Goal: Transaction & Acquisition: Purchase product/service

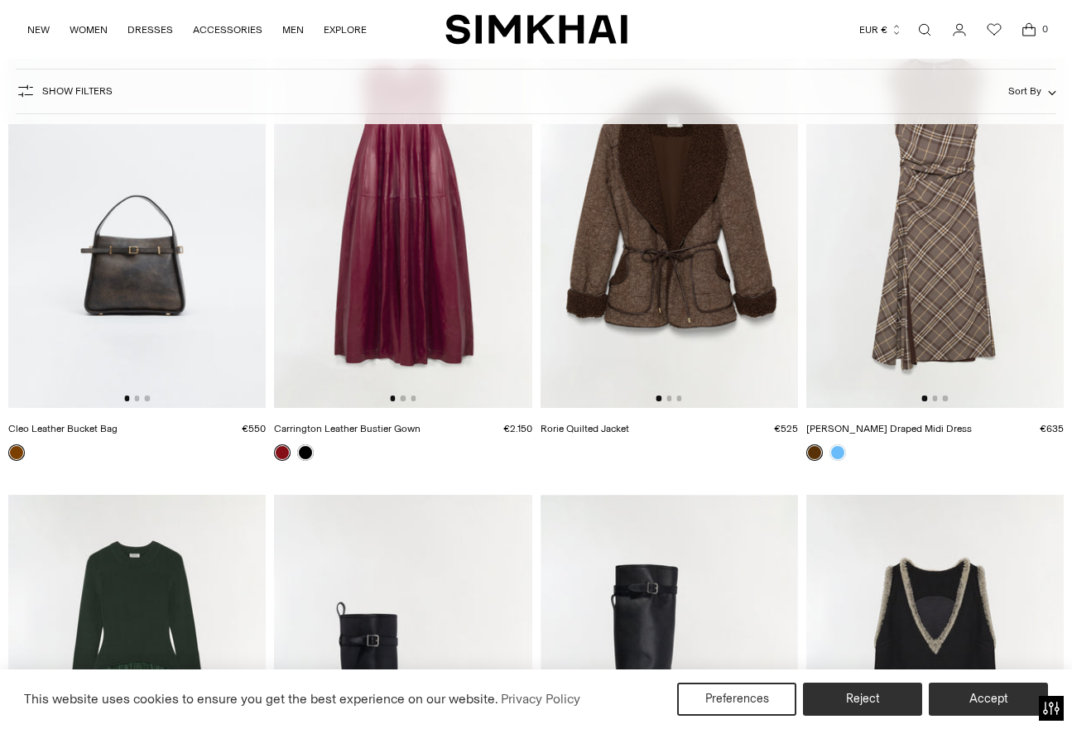
scroll to position [722, 0]
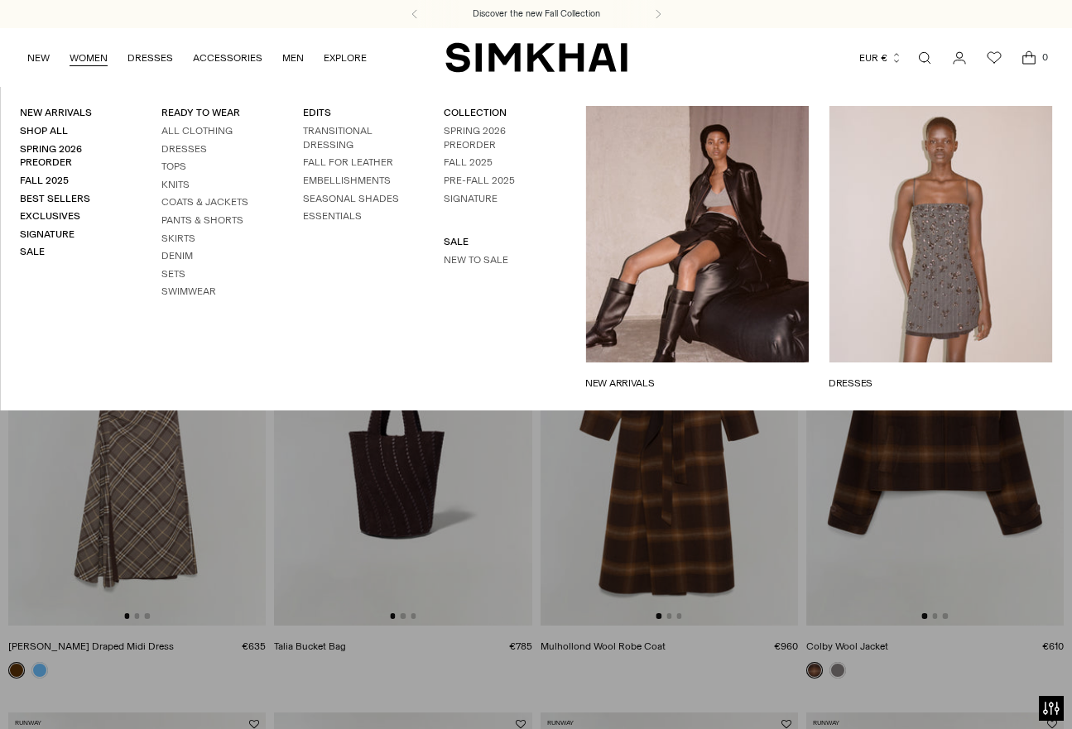
click at [684, 376] on link "NEW ARRIVALS" at bounding box center [697, 383] width 224 height 15
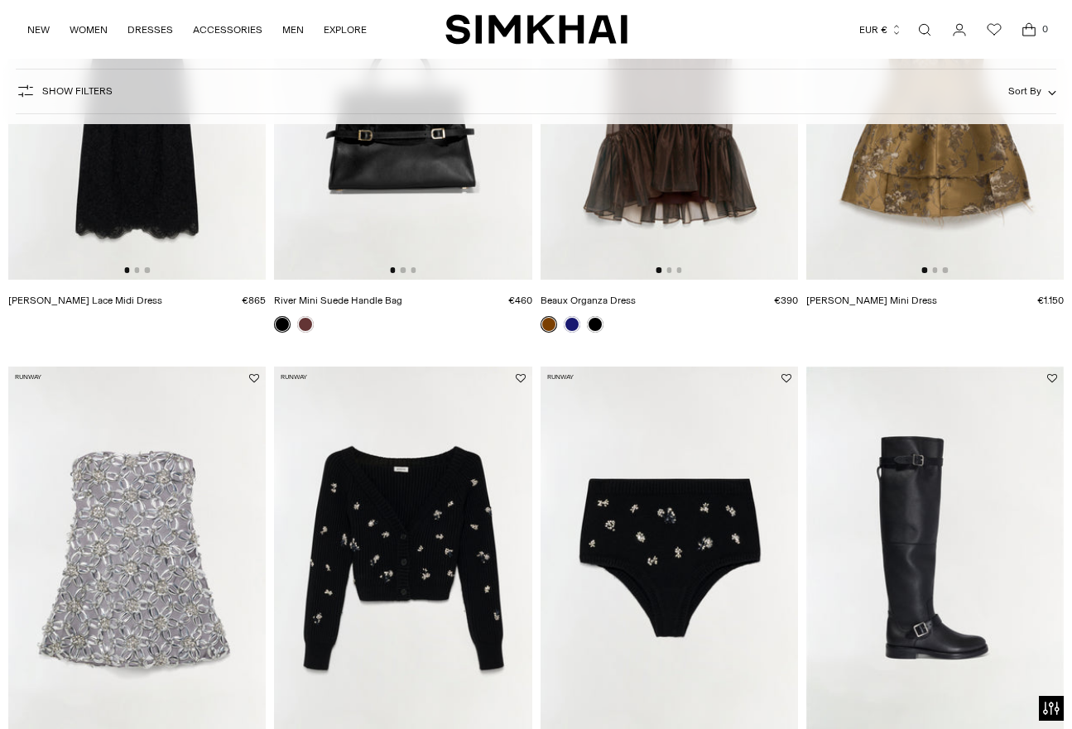
scroll to position [335, 0]
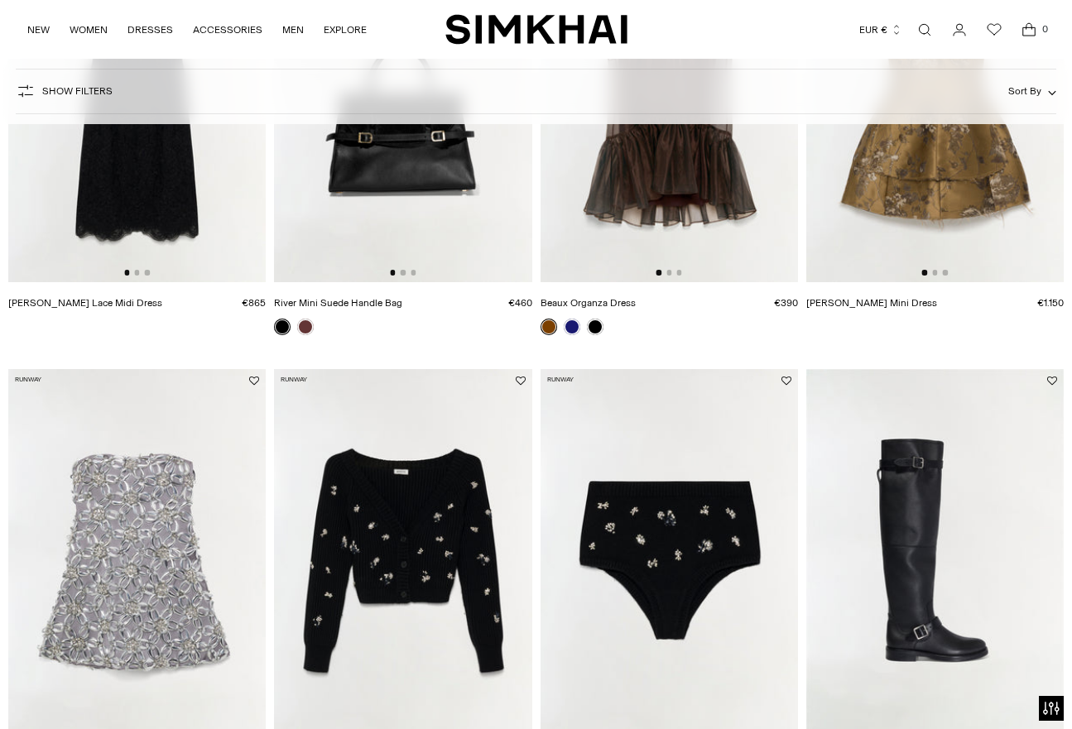
click at [387, 536] on img at bounding box center [402, 562] width 257 height 387
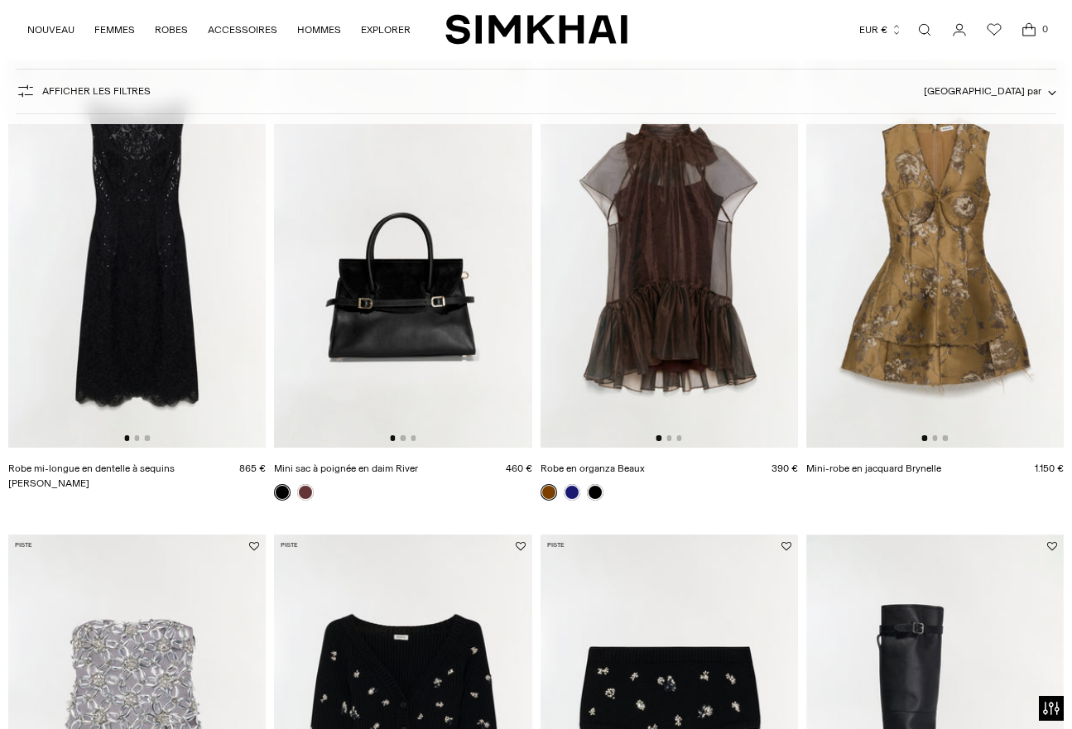
click at [619, 277] on img at bounding box center [669, 254] width 257 height 387
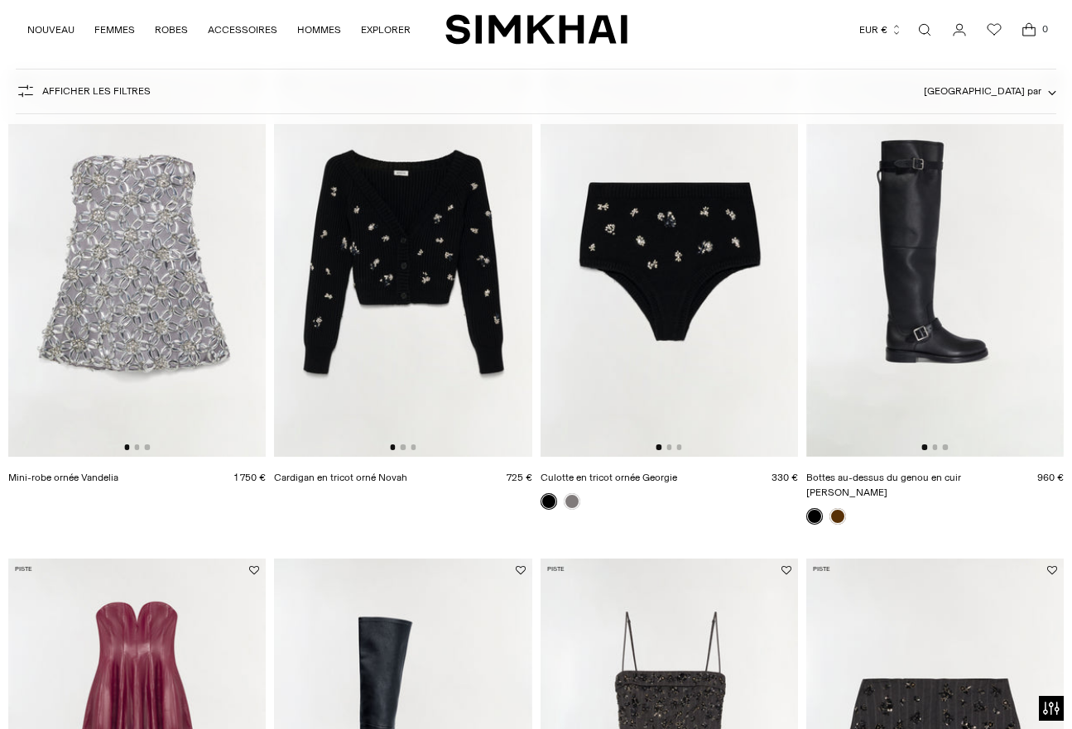
scroll to position [637, 0]
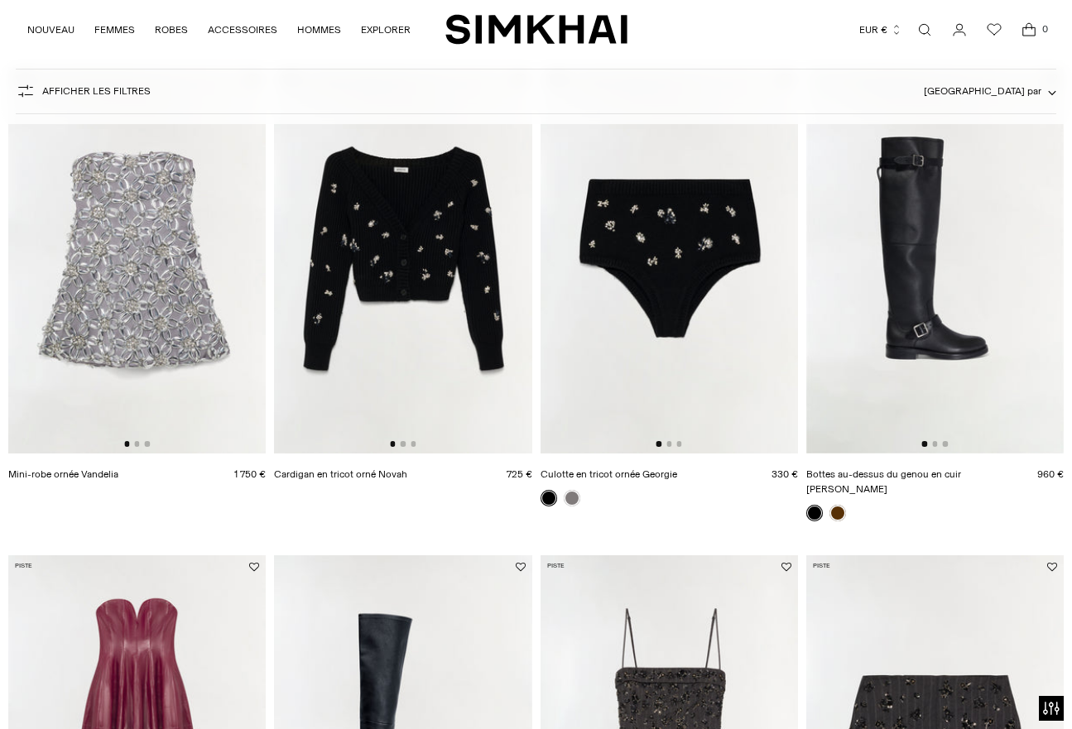
click at [145, 252] on img at bounding box center [136, 260] width 257 height 387
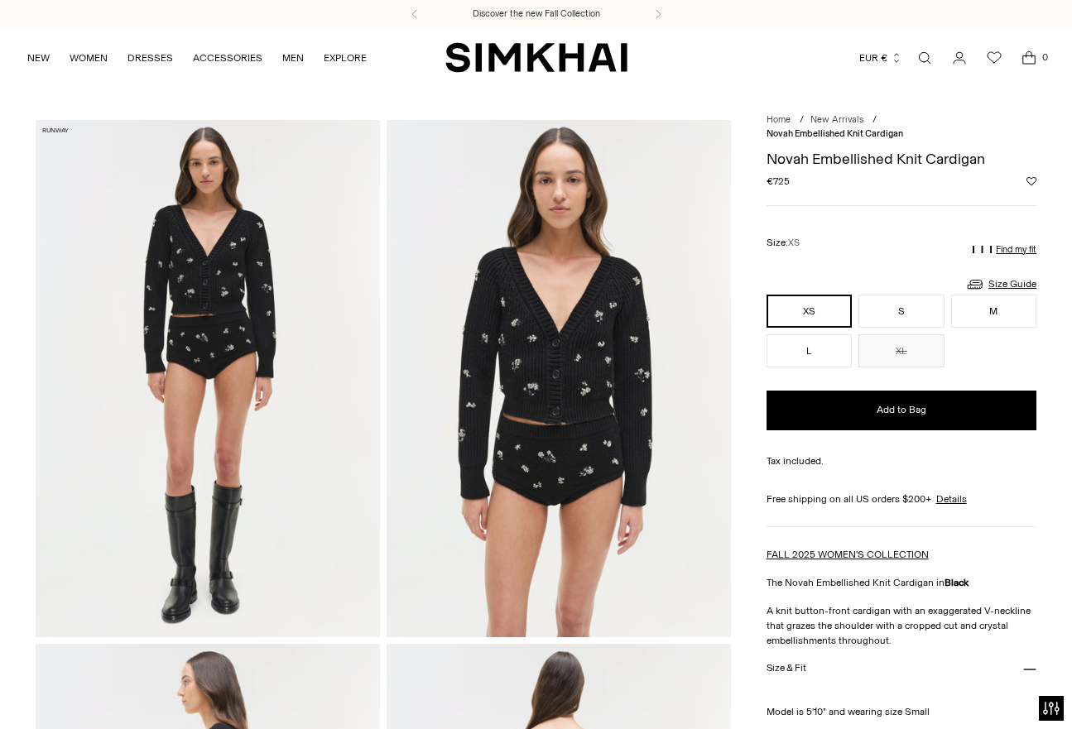
click at [769, 50] on div "Currency EUR € Albania (ALL L) Algeria (DZD د.ج) Andorra (EUR €) Angola (AOA Kz…" at bounding box center [836, 58] width 419 height 36
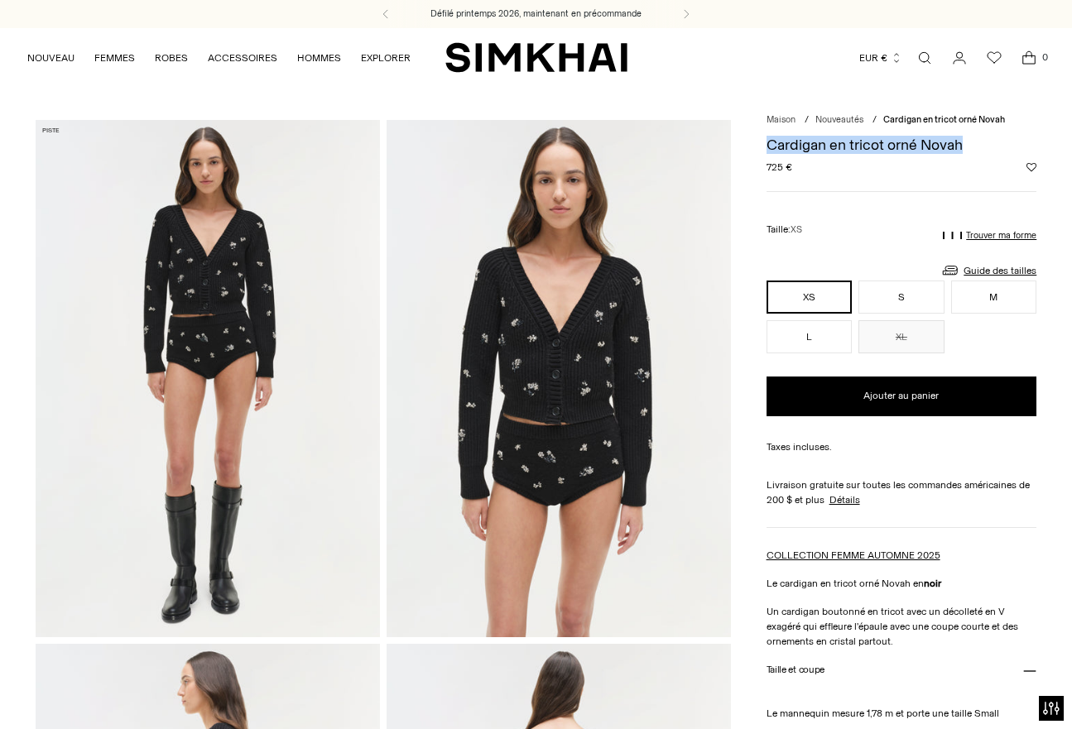
drag, startPoint x: 973, startPoint y: 144, endPoint x: 762, endPoint y: 143, distance: 210.3
copy font "Cardigan en tricot orné Novah"
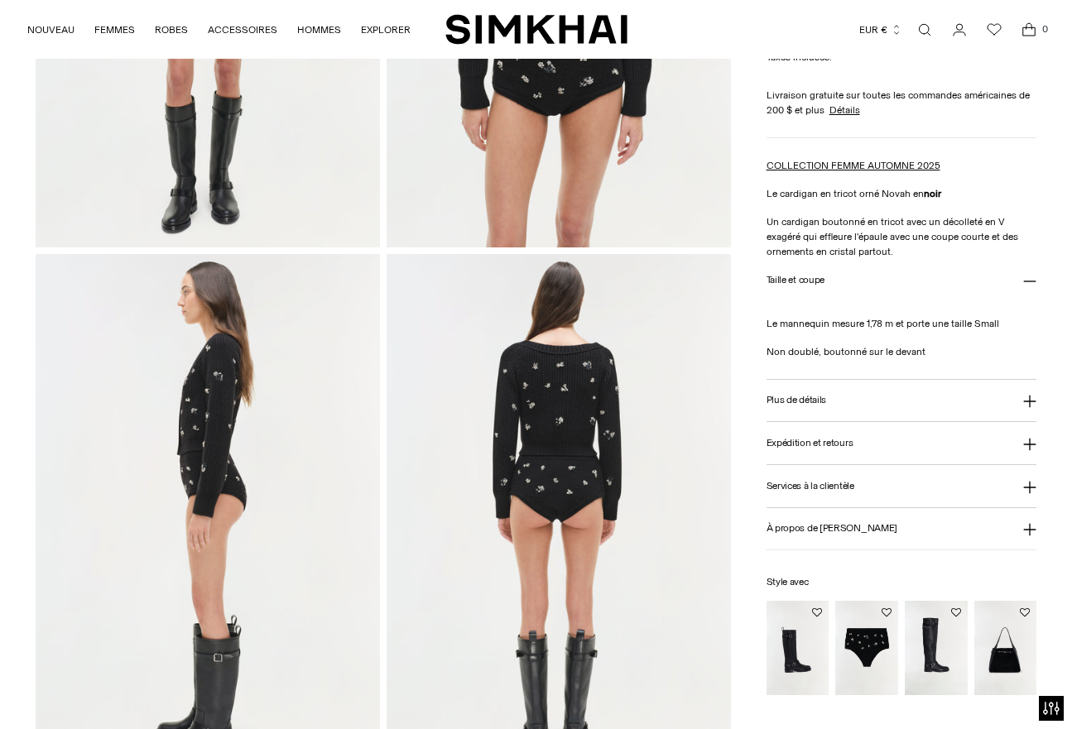
scroll to position [391, 0]
click at [844, 219] on font "Un cardigan boutonné en tricot avec un décolleté en V exagéré qui effleure l'ép…" at bounding box center [893, 236] width 252 height 41
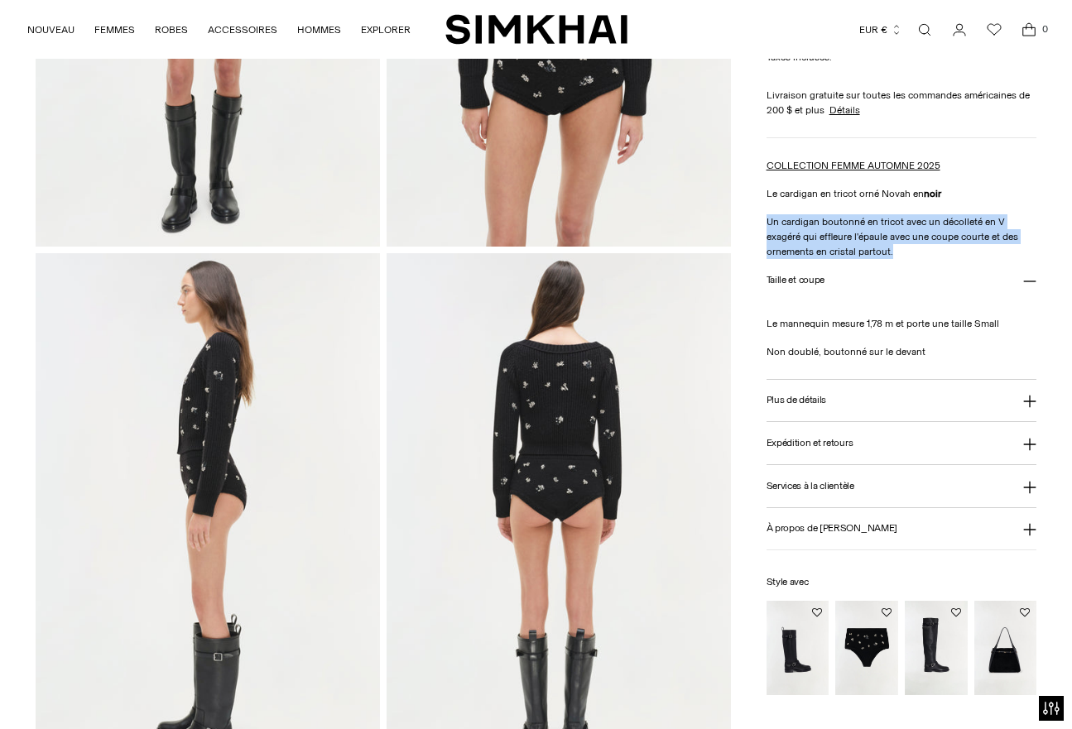
click at [844, 219] on font "Un cardigan boutonné en tricot avec un décolleté en V exagéré qui effleure l'ép…" at bounding box center [893, 236] width 252 height 41
copy div "Un cardigan boutonné en tricot avec un décolleté en V exagéré qui effleure l'ép…"
click at [799, 401] on font "Plus de détails" at bounding box center [797, 400] width 60 height 12
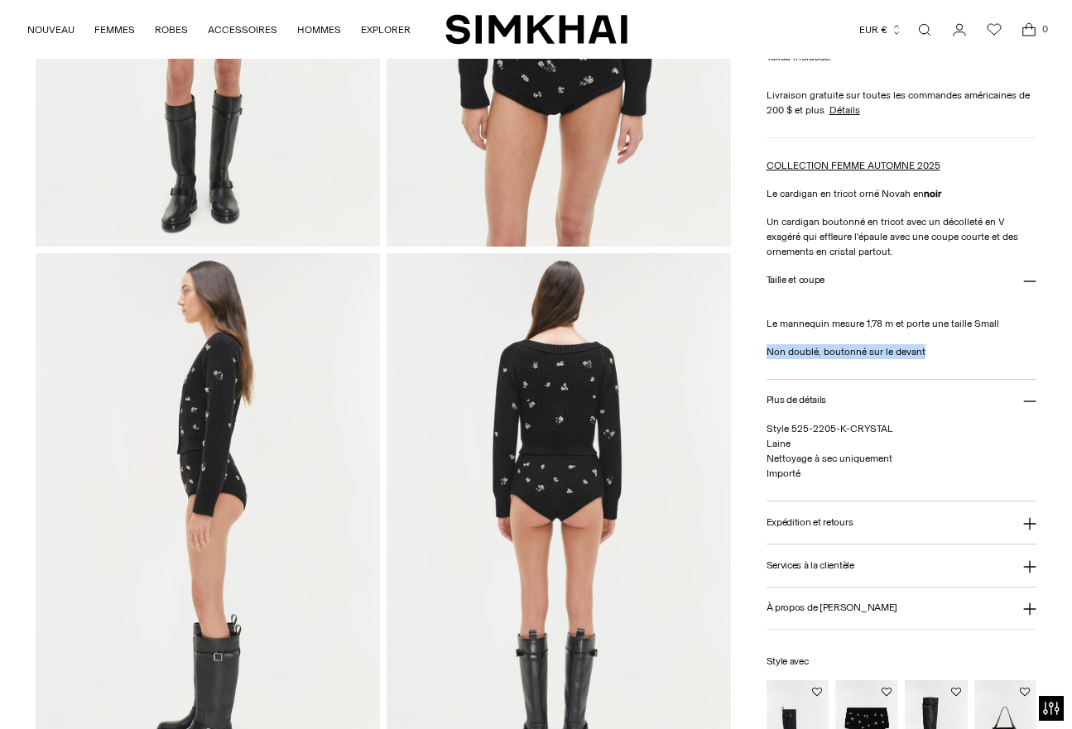
drag, startPoint x: 935, startPoint y: 357, endPoint x: 762, endPoint y: 356, distance: 173.0
click at [762, 356] on div "Maison / Nouveautés / Cardigan en tricot orné Novah Cardigan en tricot orné Nov…" at bounding box center [537, 510] width 1002 height 1563
copy font "Non doublé, boutonné sur le devant"
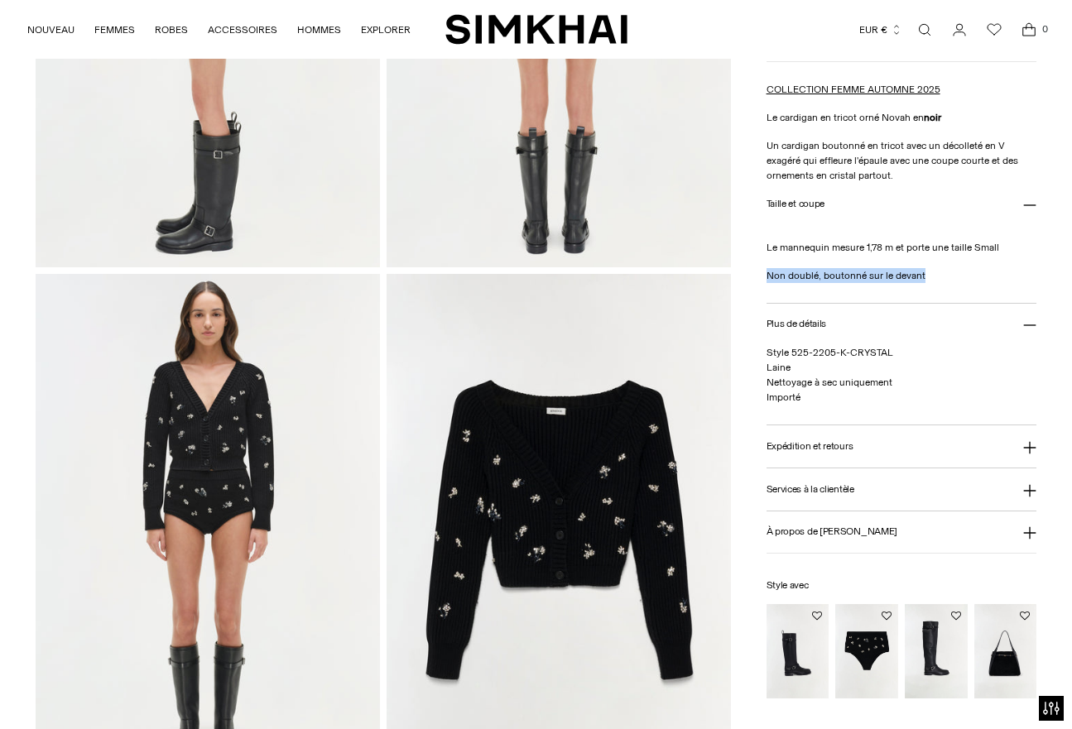
scroll to position [892, 0]
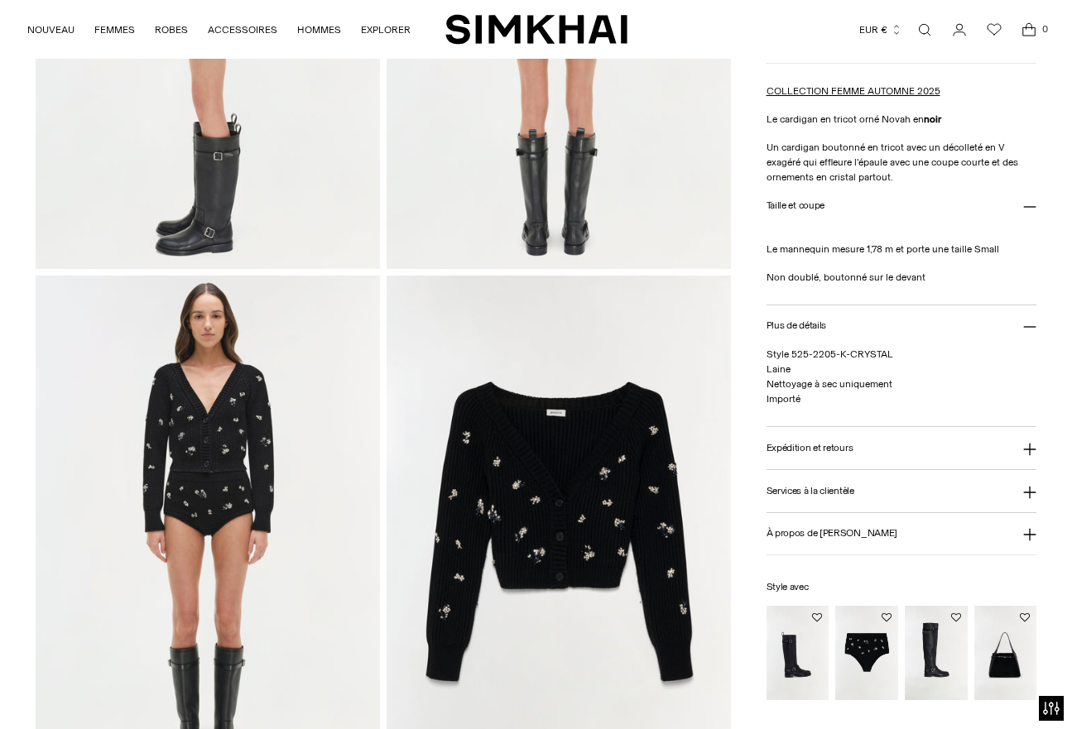
click at [816, 400] on p "Style 525-2205-K-CRYSTAL Laine Nettoyage à sec uniquement Importé" at bounding box center [902, 377] width 271 height 60
drag, startPoint x: 921, startPoint y: 382, endPoint x: 767, endPoint y: 372, distance: 153.5
click at [767, 372] on p "Style 525-2205-K-CRYSTAL Laine Nettoyage à sec uniquement Importé" at bounding box center [902, 377] width 271 height 60
copy span "Laine Nettoyage à sec uniquement"
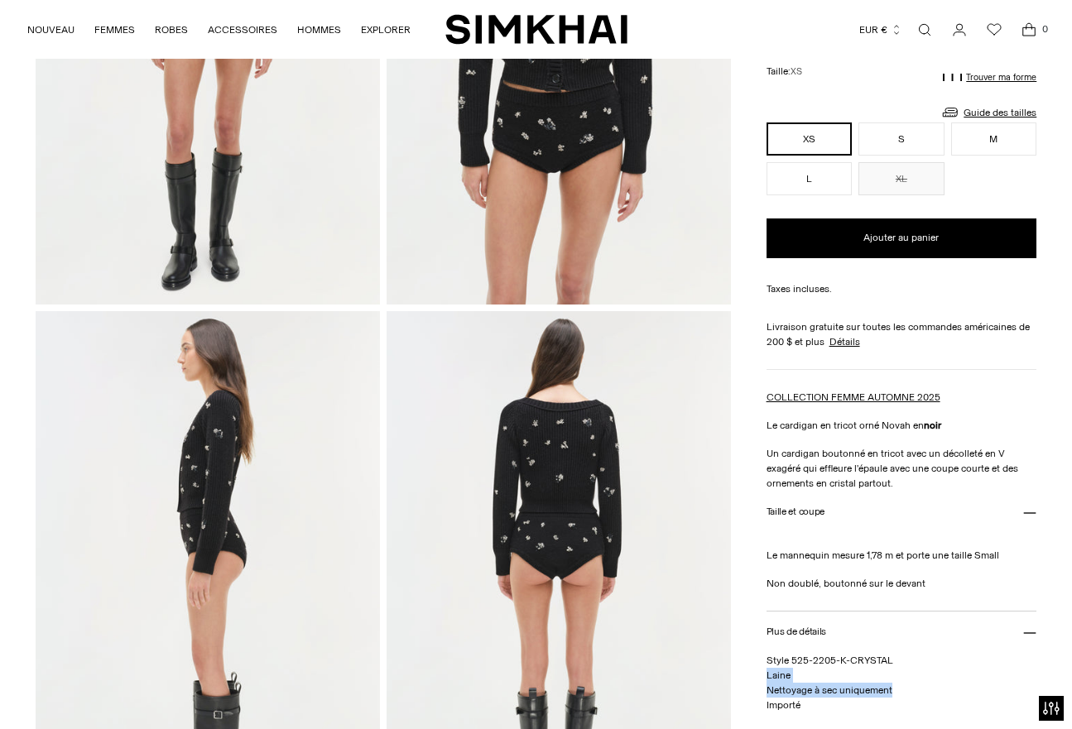
scroll to position [0, 0]
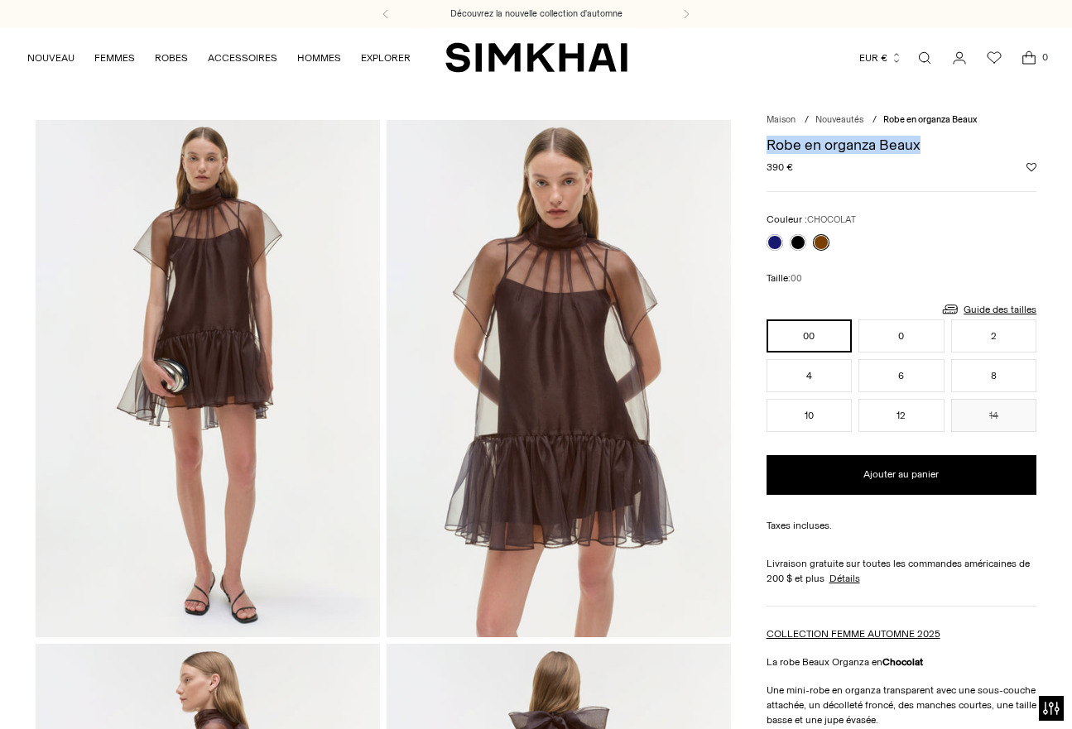
drag, startPoint x: 934, startPoint y: 149, endPoint x: 762, endPoint y: 149, distance: 172.2
copy font "Robe en organza Beaux"
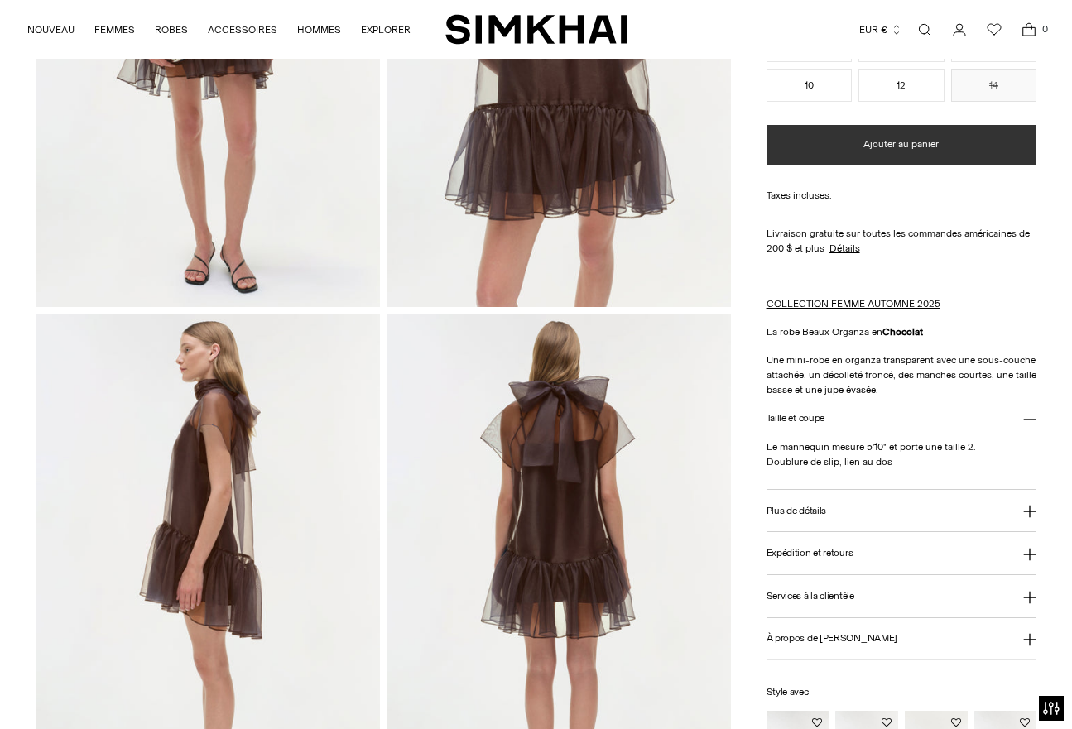
scroll to position [370, 0]
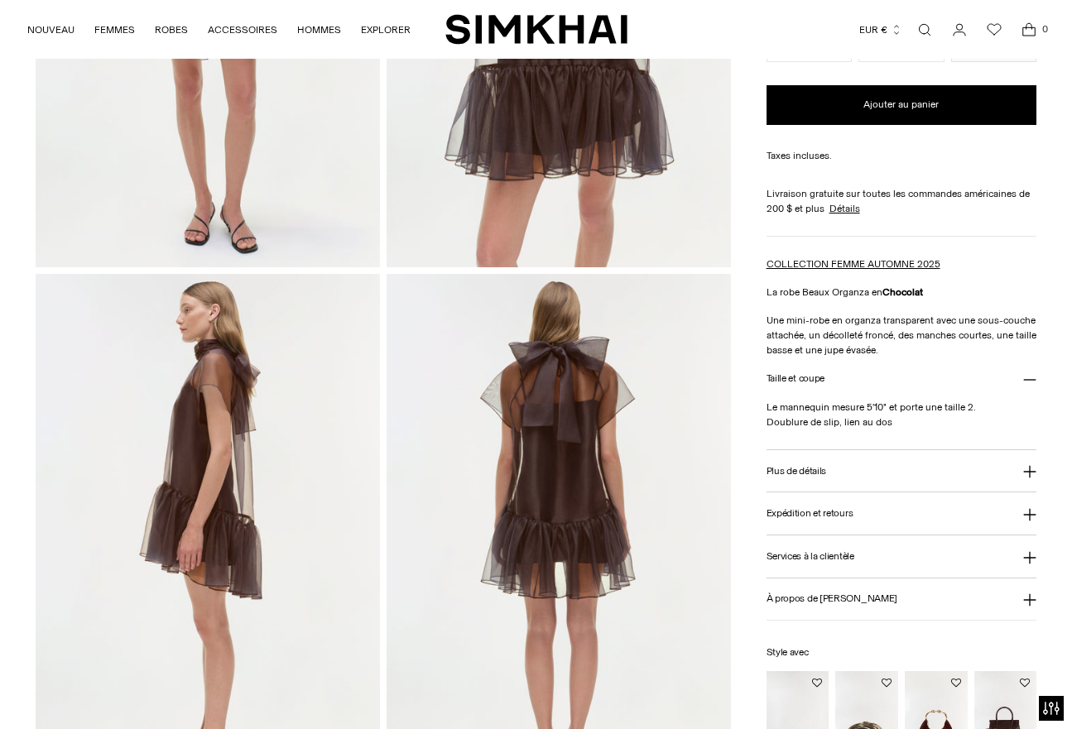
click at [823, 339] on font "Une mini-robe en organza transparent avec une sous-couche attachée, un décollet…" at bounding box center [902, 335] width 270 height 41
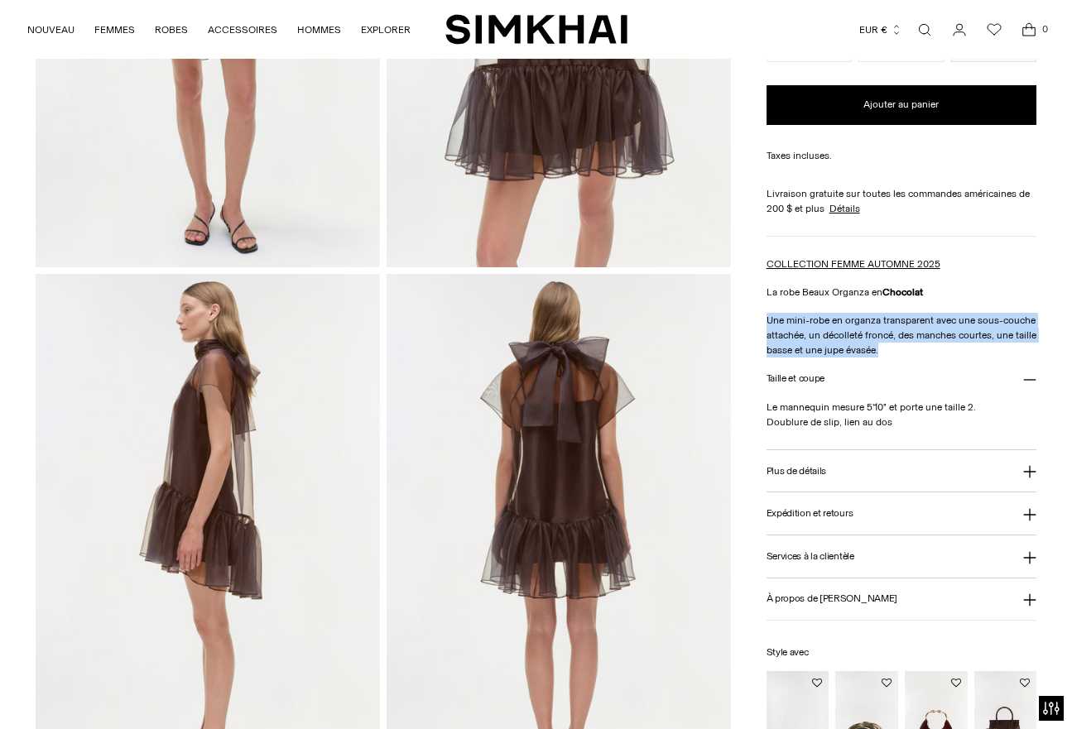
click at [823, 339] on font "Une mini-robe en organza transparent avec une sous-couche attachée, un décollet…" at bounding box center [902, 335] width 270 height 41
copy div "Une mini-robe en organza transparent avec une sous-couche attachée, un décollet…"
click at [797, 475] on font "Plus de détails" at bounding box center [797, 471] width 60 height 12
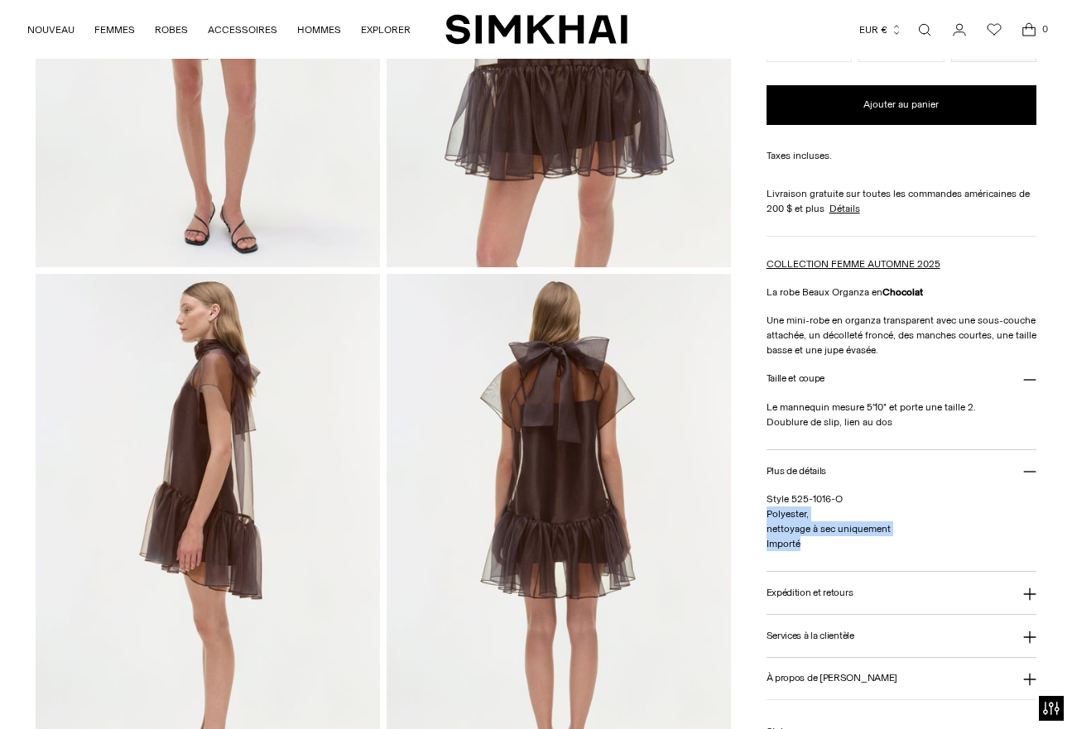
drag, startPoint x: 809, startPoint y: 545, endPoint x: 753, endPoint y: 520, distance: 60.8
click at [753, 520] on div "Maison / Nouveautés / Robe en organza Beaux Robe en organza Beaux Prix ​​réguli…" at bounding box center [537, 531] width 1002 height 1563
copy span "Polyester, nettoyage à sec uniquement Importé"
click at [839, 527] on font "nettoyage à sec uniquement" at bounding box center [829, 529] width 124 height 12
drag, startPoint x: 896, startPoint y: 421, endPoint x: 762, endPoint y: 427, distance: 134.2
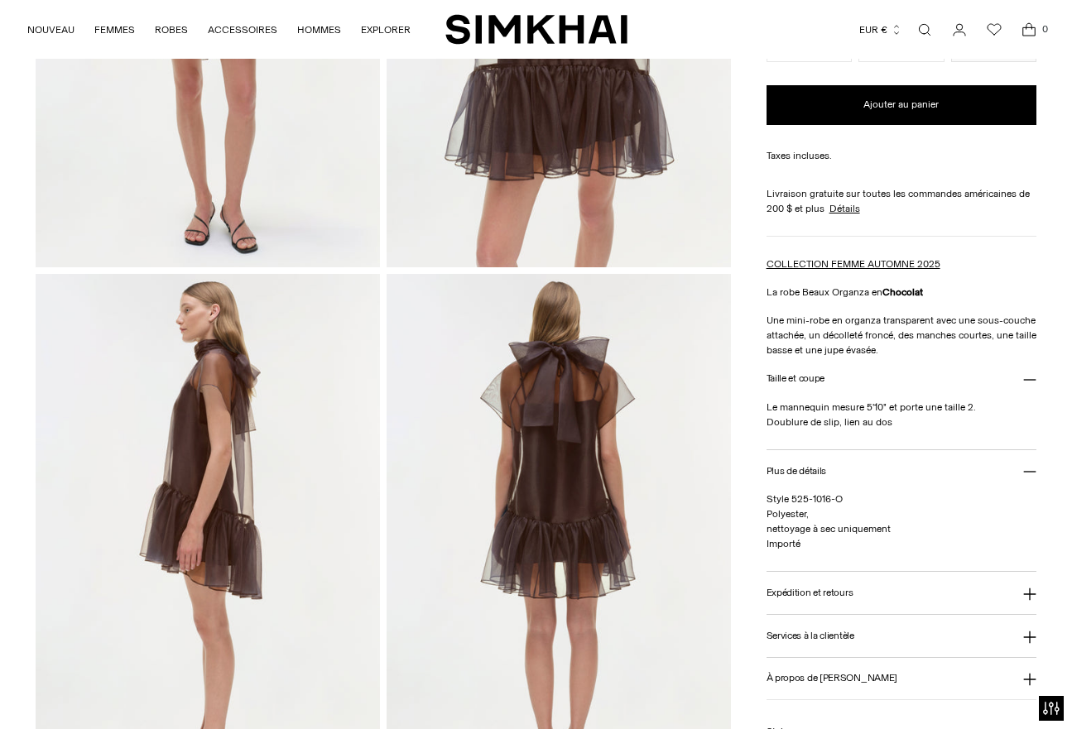
click at [762, 427] on div "Maison / Nouveautés / Robe en organza Beaux Robe en organza Beaux Prix ​​réguli…" at bounding box center [537, 531] width 1002 height 1563
copy font "Doublure de slip, lien au dos"
drag, startPoint x: 907, startPoint y: 530, endPoint x: 757, endPoint y: 516, distance: 150.5
click at [757, 516] on div "Maison / Nouveautés / Robe en organza Beaux Robe en organza Beaux Prix ​​réguli…" at bounding box center [537, 531] width 1002 height 1563
copy span "Polyester, nettoyage à sec uniquement"
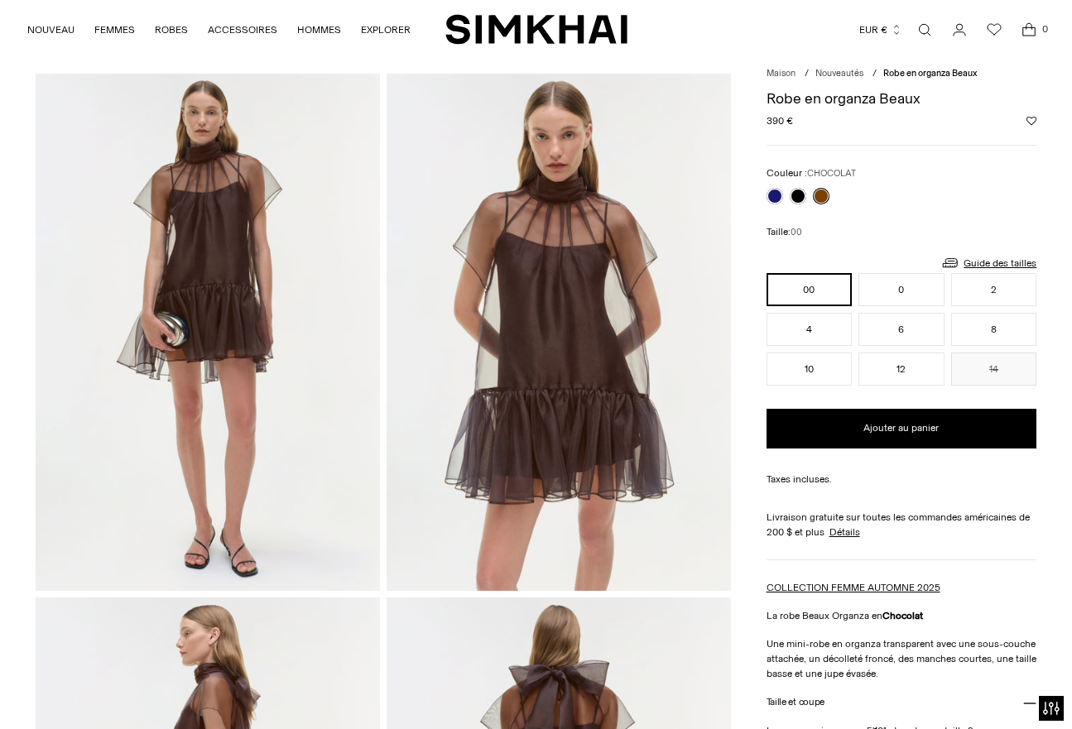
scroll to position [0, 0]
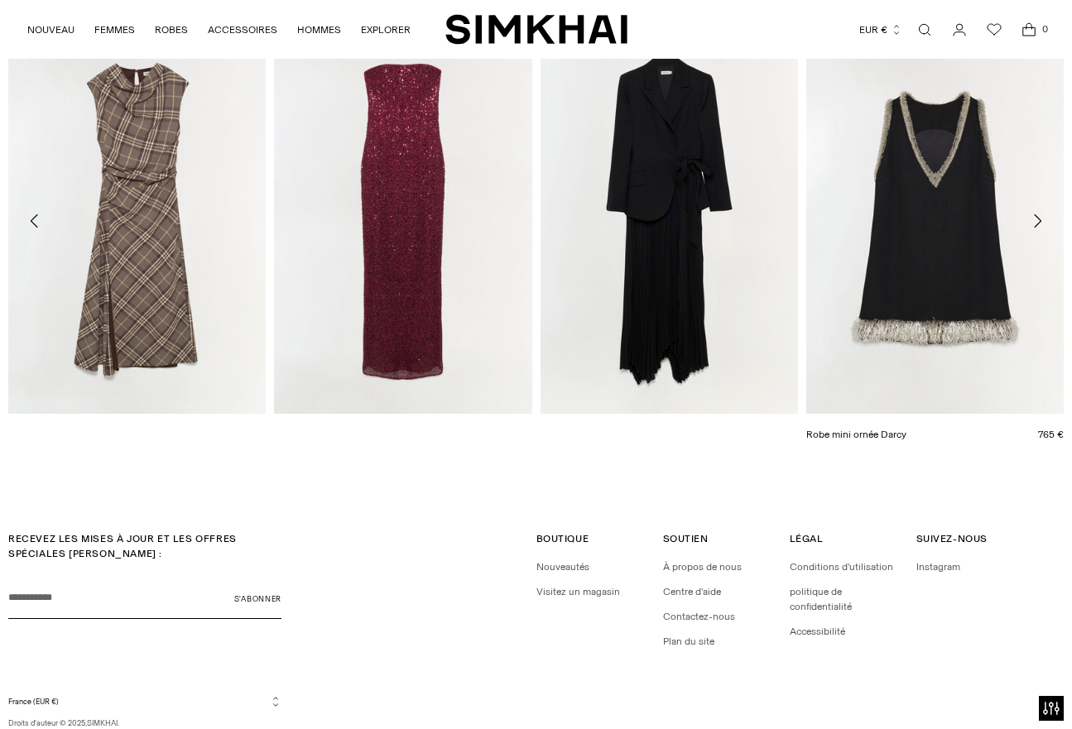
scroll to position [2302, 0]
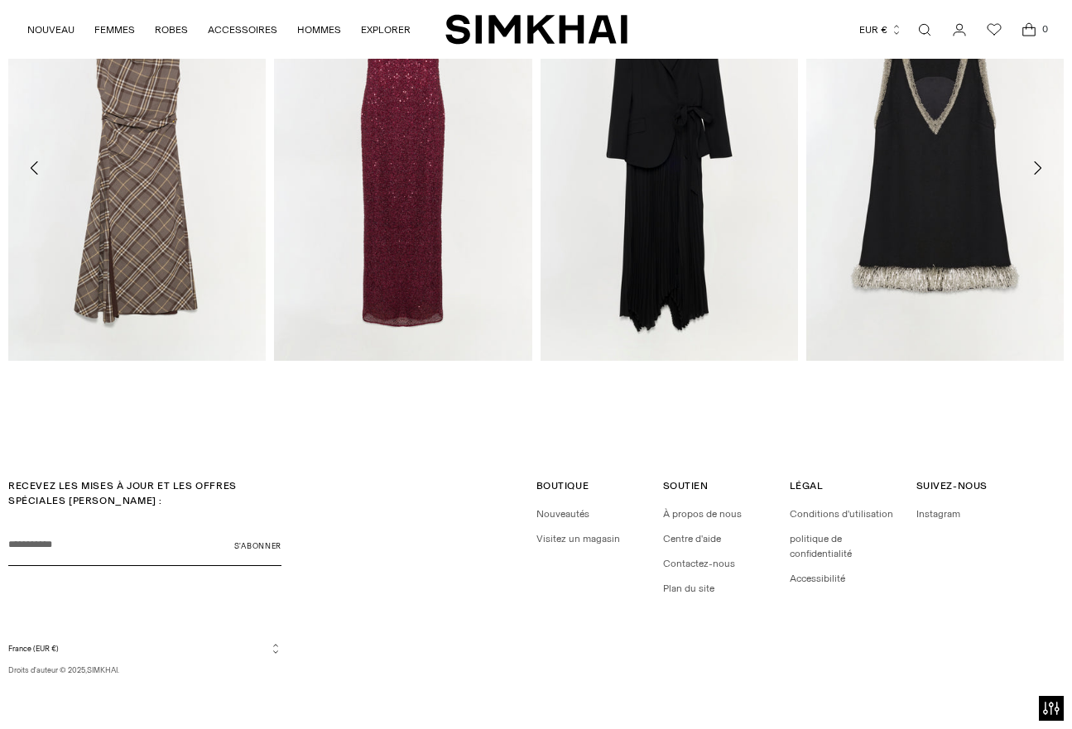
click at [1038, 164] on icon "Passer à la diapositive suivante du carrousel" at bounding box center [1037, 167] width 7 height 13
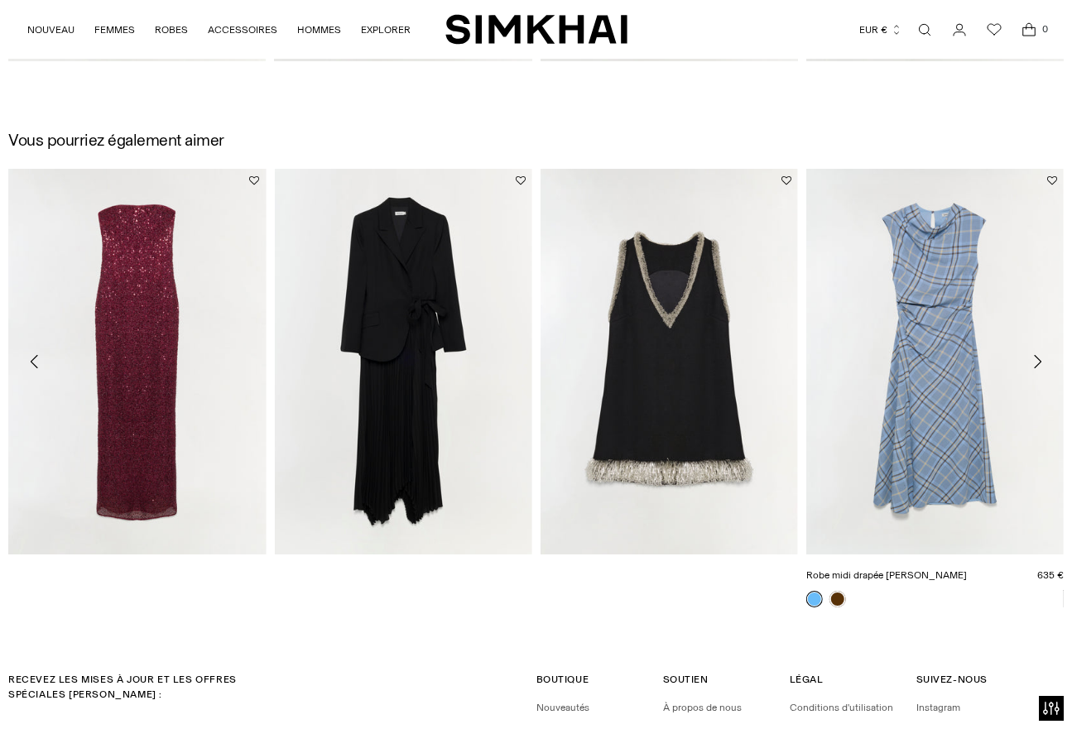
scroll to position [2105, 0]
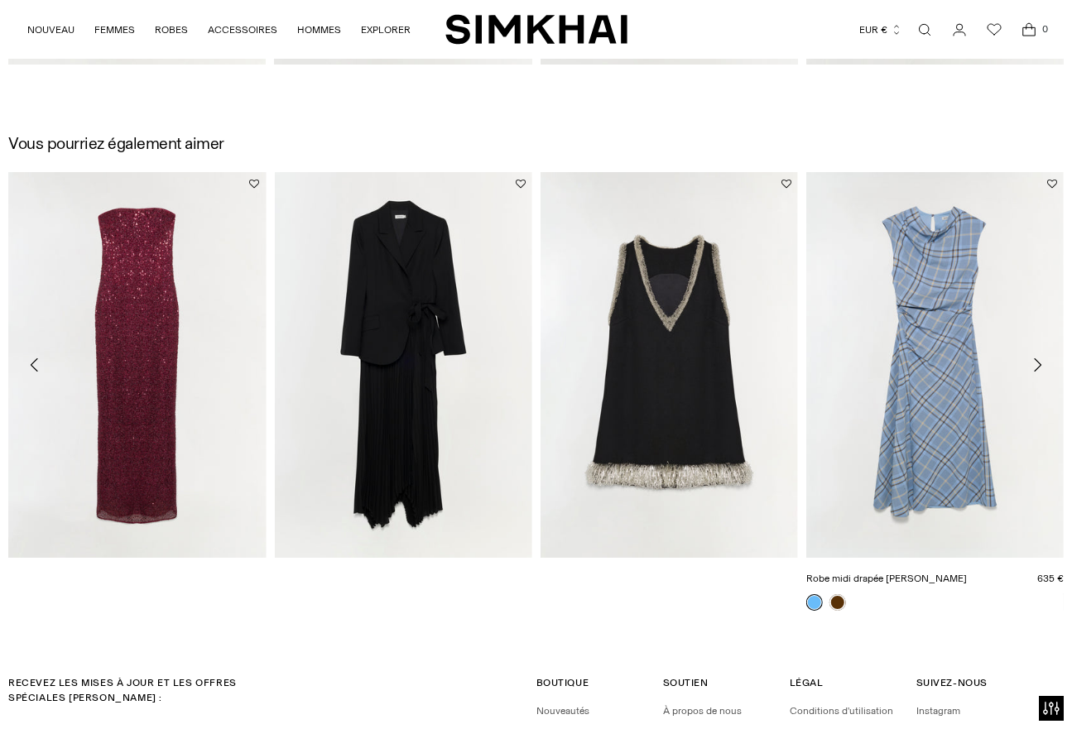
click at [928, 573] on link "Robe midi drapée [PERSON_NAME]" at bounding box center [886, 579] width 161 height 12
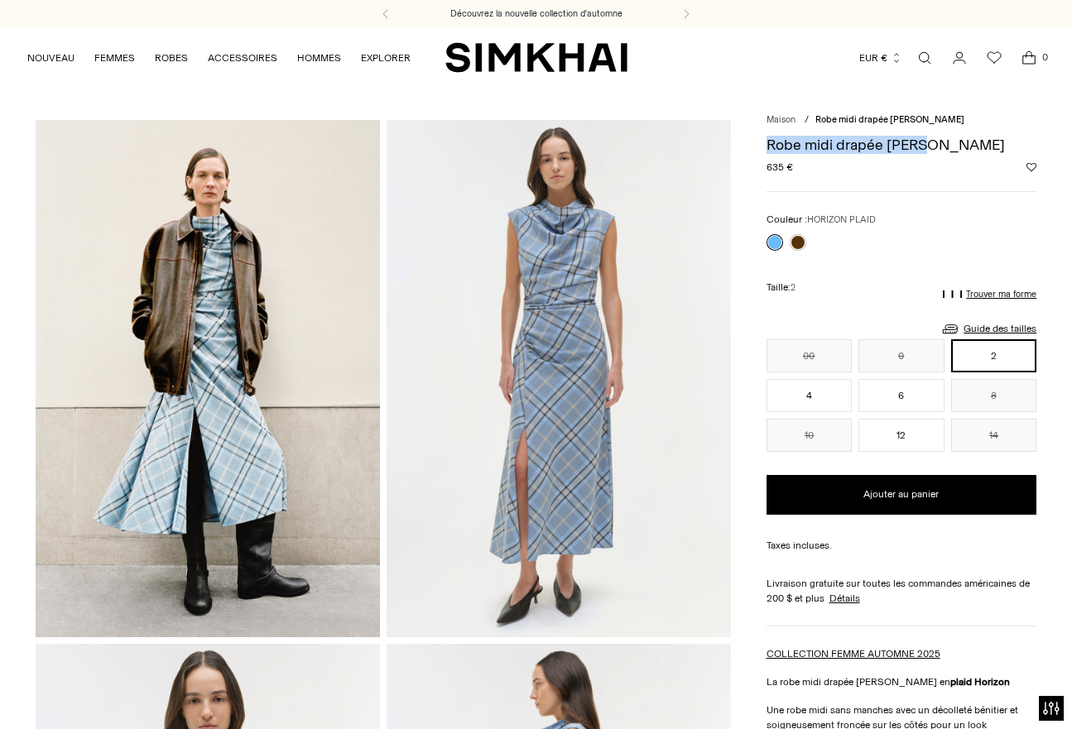
drag, startPoint x: 940, startPoint y: 147, endPoint x: 760, endPoint y: 140, distance: 180.6
copy font "Robe midi drapée [PERSON_NAME]"
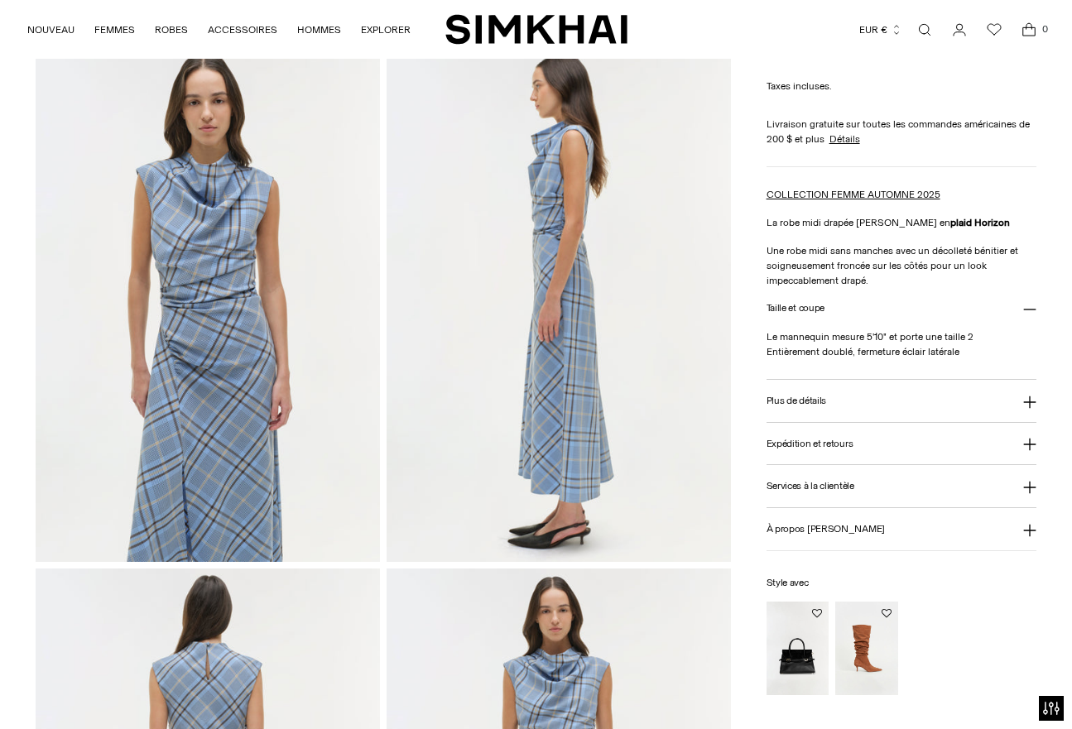
scroll to position [603, 0]
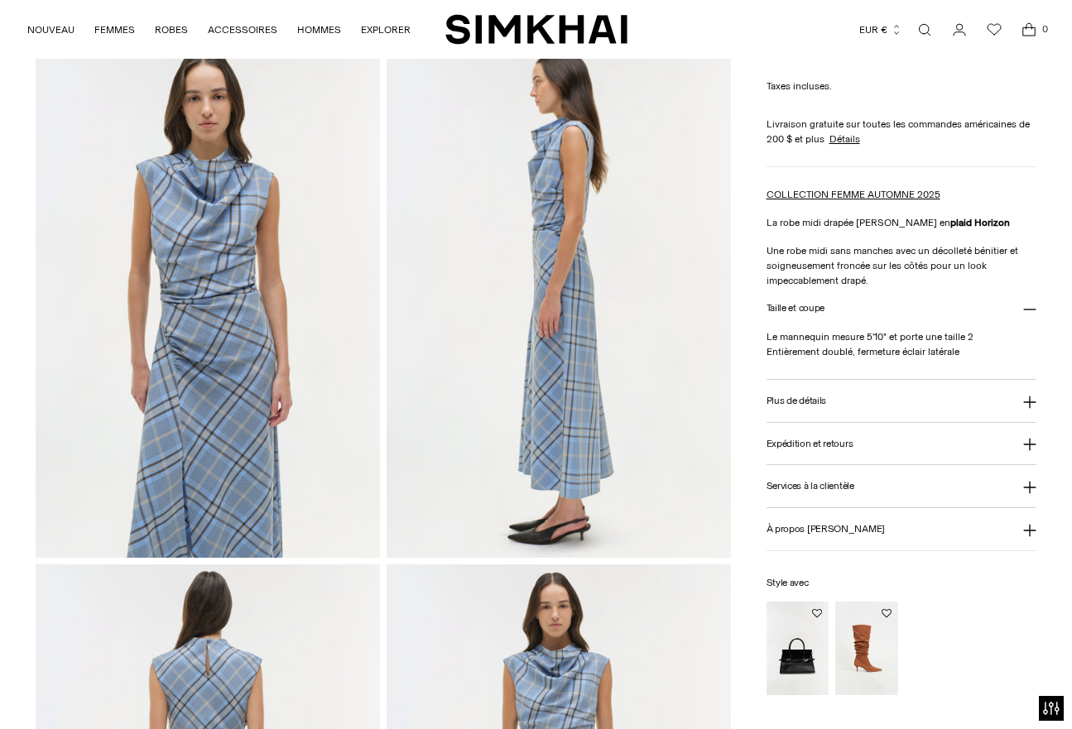
drag, startPoint x: 763, startPoint y: 219, endPoint x: 829, endPoint y: 310, distance: 112.6
click at [829, 310] on div "Maison / Robe midi drapée [PERSON_NAME] Robe midi drapée [PERSON_NAME] Prix ​​r…" at bounding box center [537, 560] width 1002 height 2086
click at [993, 358] on p "Le mannequin mesure 5'10" et porte une taille 2 Entièrement doublé, fermeture é…" at bounding box center [902, 344] width 271 height 30
drag, startPoint x: 977, startPoint y: 359, endPoint x: 767, endPoint y: 219, distance: 252.3
click at [767, 219] on div "**********" at bounding box center [902, 181] width 271 height 1027
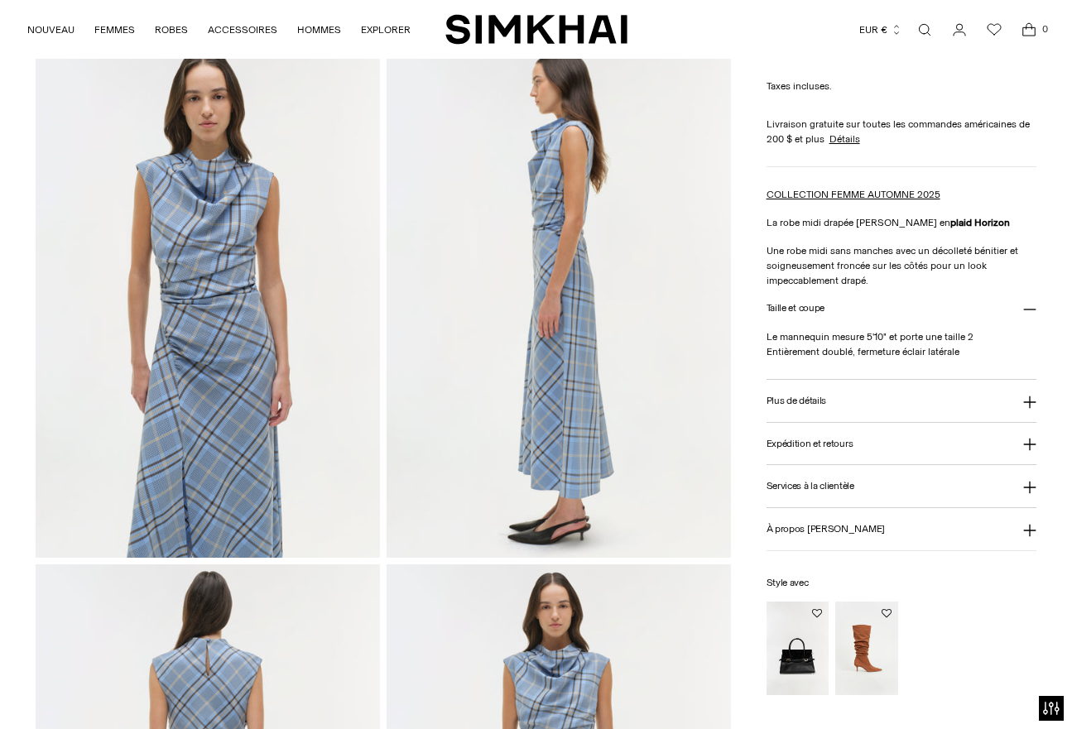
copy div "La robe midi drapée Burke en plaid Horizon Une robe midi sans manches avec un d…"
click at [812, 404] on font "Plus de détails" at bounding box center [797, 401] width 60 height 12
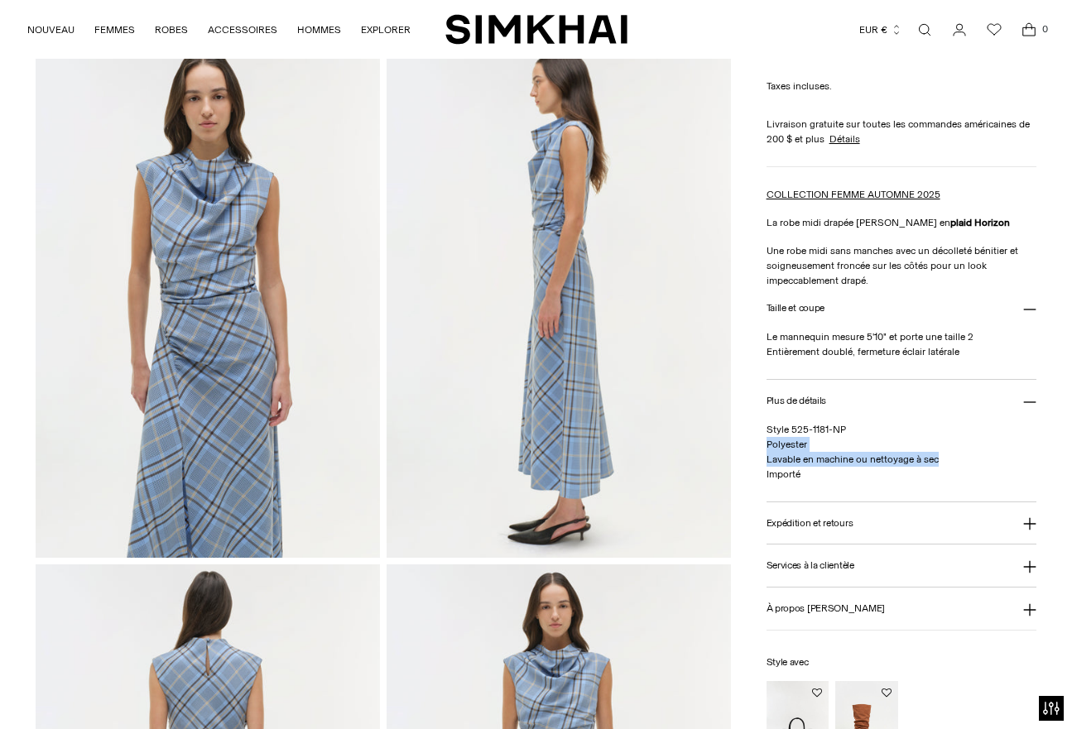
drag, startPoint x: 951, startPoint y: 464, endPoint x: 766, endPoint y: 441, distance: 186.8
click at [767, 441] on p "Style 525-1181-NP Polyester Lavable en machine ou nettoyage à sec Importé" at bounding box center [902, 452] width 271 height 60
copy span "Polyester Lavable en machine ou nettoyage à sec"
click at [794, 66] on div "**********" at bounding box center [902, 221] width 271 height 1107
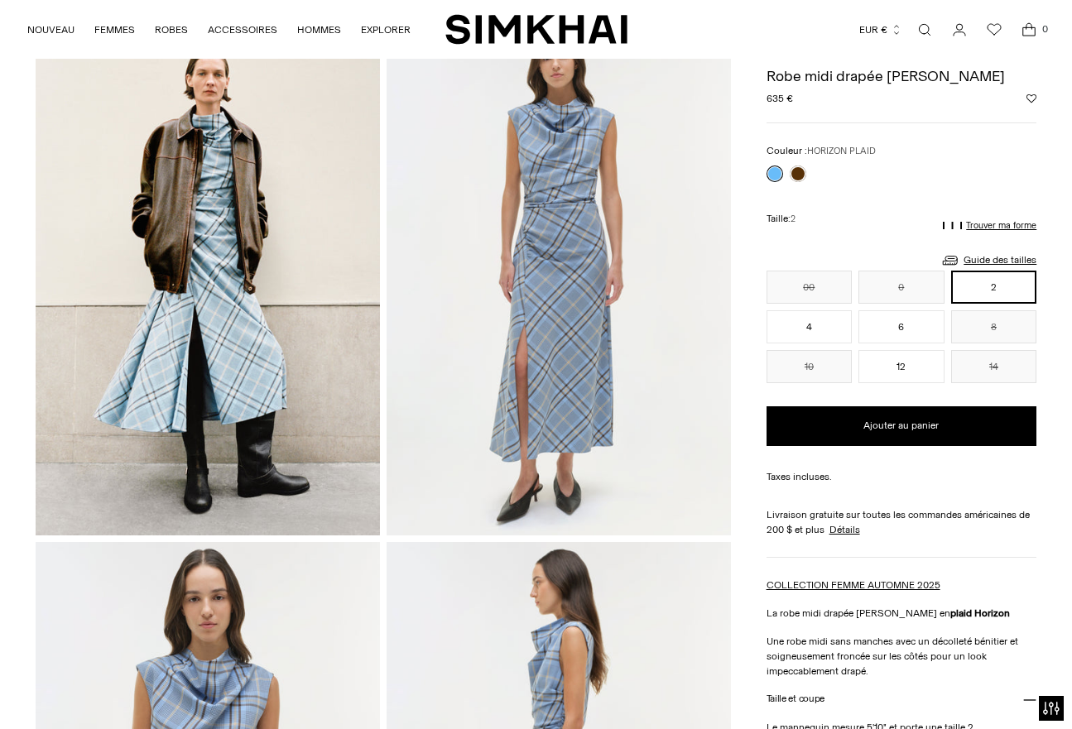
scroll to position [0, 0]
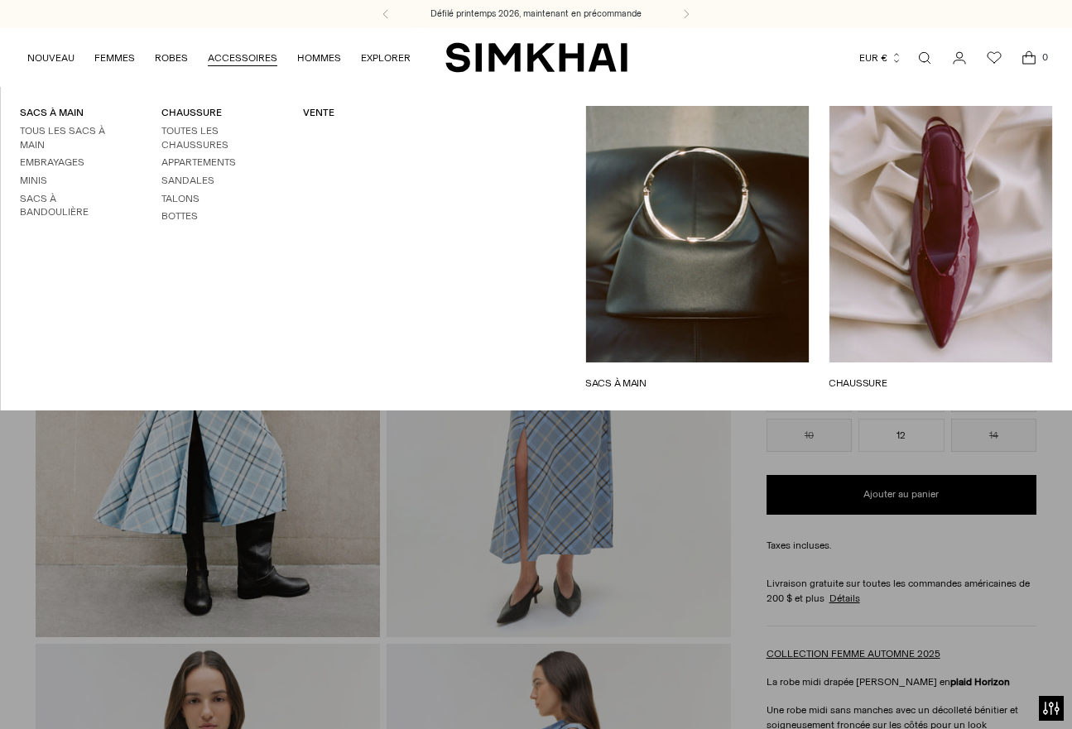
click at [260, 62] on link "ACCESSOIRES" at bounding box center [243, 58] width 70 height 36
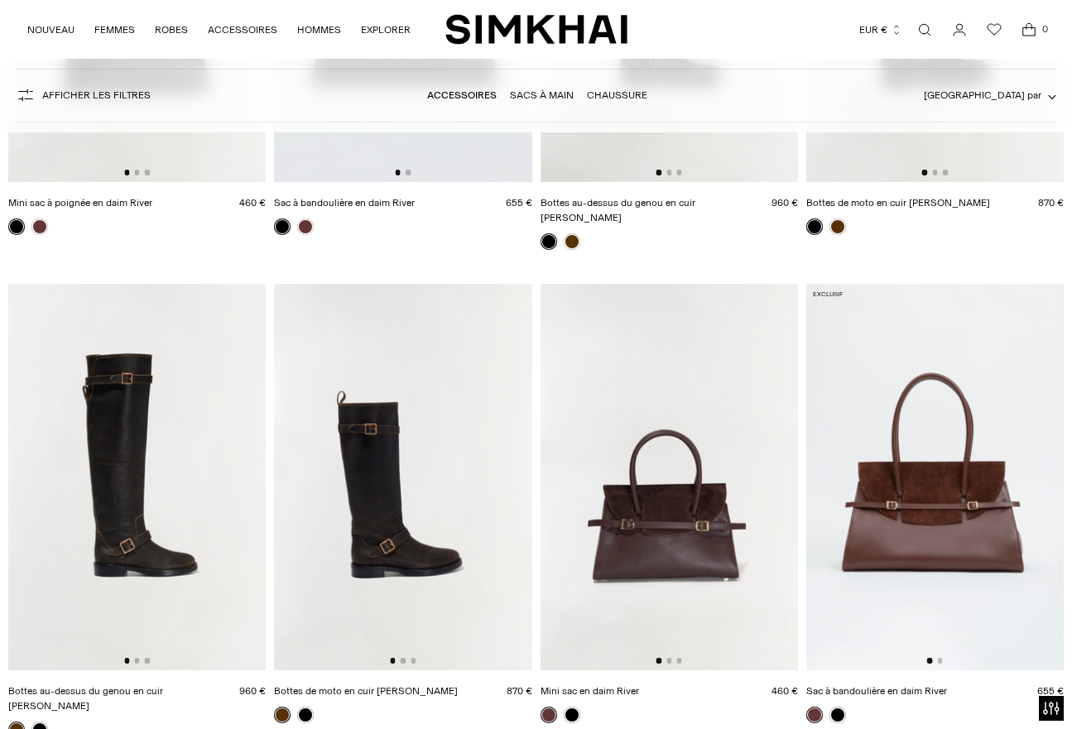
scroll to position [977, 0]
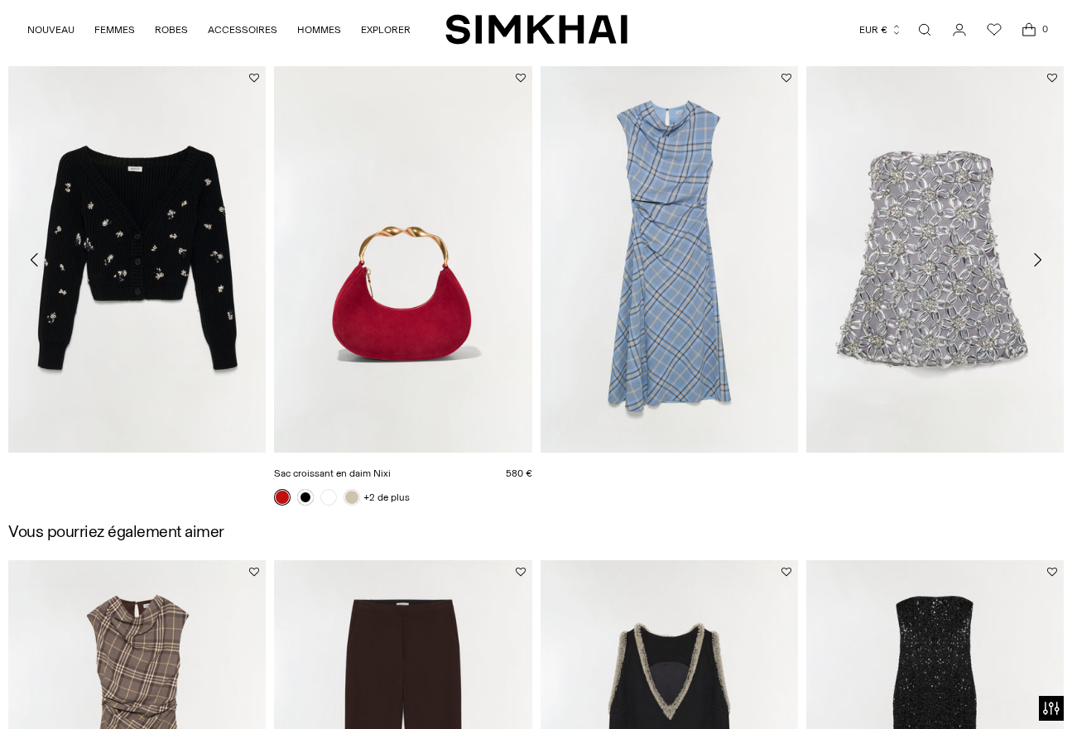
scroll to position [1160, 0]
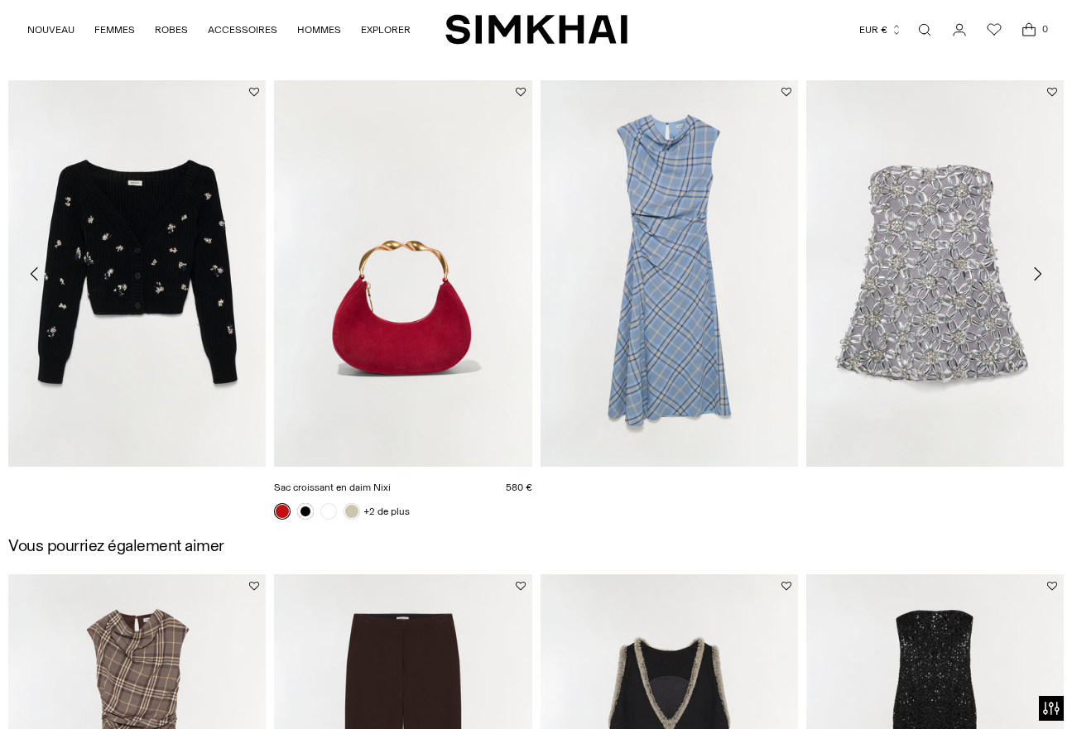
click at [368, 482] on link "Sac croissant en daim Nixi" at bounding box center [332, 488] width 117 height 12
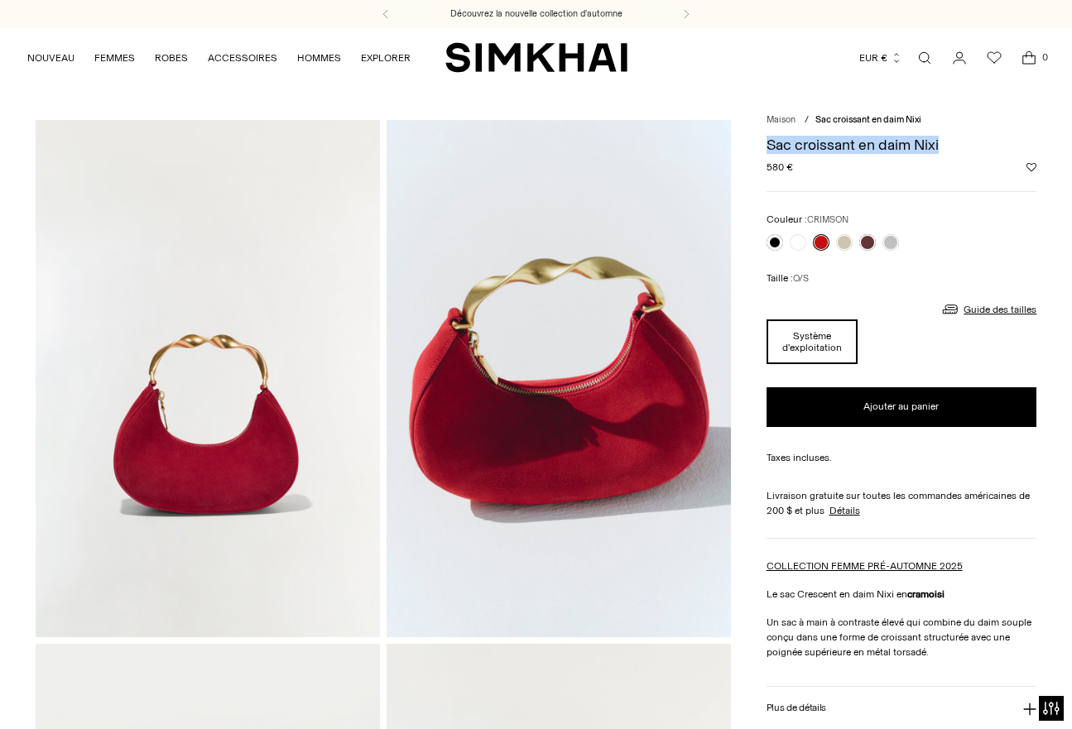
drag, startPoint x: 962, startPoint y: 146, endPoint x: 763, endPoint y: 150, distance: 198.7
copy font "Sac croissant en daim Nixi"
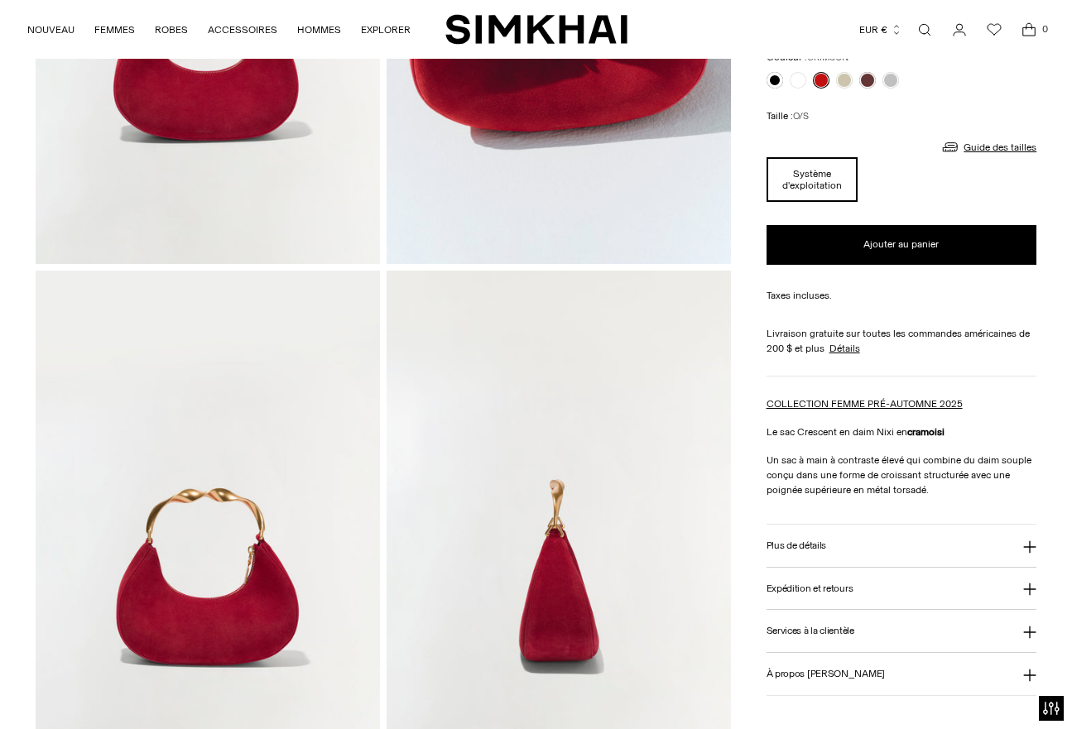
scroll to position [374, 0]
click at [882, 480] on font "Un sac à main à contraste élevé qui combine du daim souple conçu dans une forme…" at bounding box center [899, 474] width 265 height 41
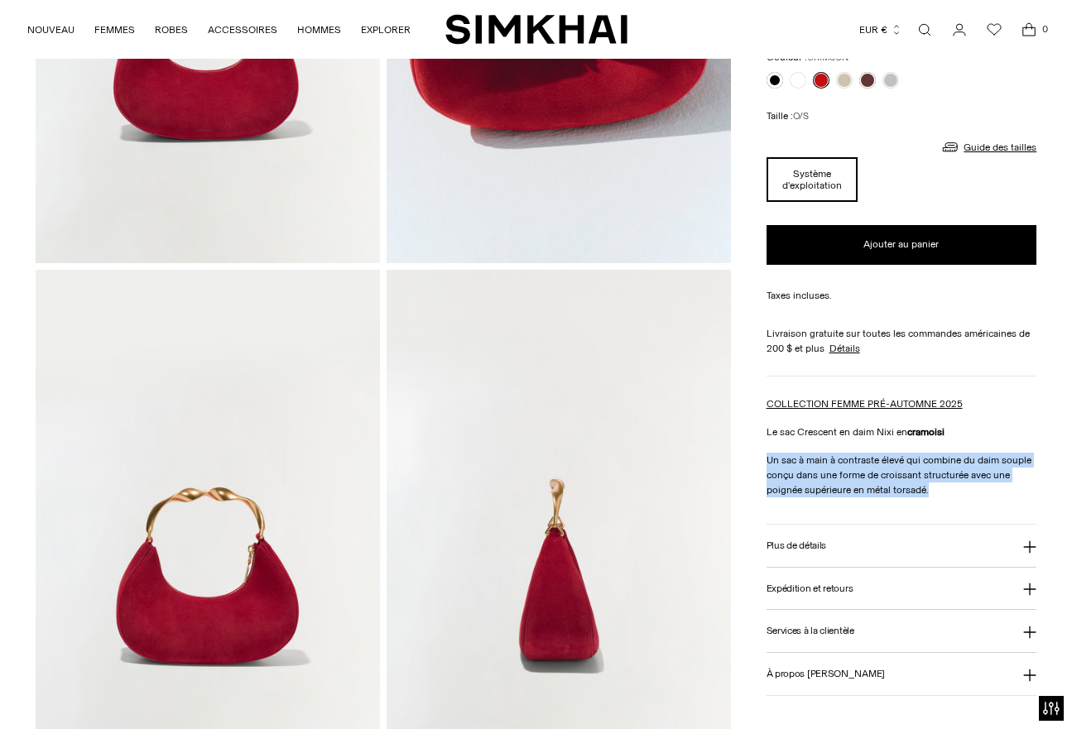
click at [882, 480] on font "Un sac à main à contraste élevé qui combine du daim souple conçu dans une forme…" at bounding box center [899, 474] width 265 height 41
click at [950, 496] on p "Un sac à main à contraste élevé qui combine du daim souple conçu dans une forme…" at bounding box center [902, 475] width 271 height 45
drag, startPoint x: 941, startPoint y: 497, endPoint x: 764, endPoint y: 430, distance: 189.1
click at [767, 430] on div "COLLECTION FEMME PRÉ-AUTOMNE 2025 Le sac Crescent en daim Nixi en cramoisi Un s…" at bounding box center [902, 447] width 271 height 101
copy div "Le sac Crescent en daim Nixi en cramoisi Un sac à main à contraste élevé qui co…"
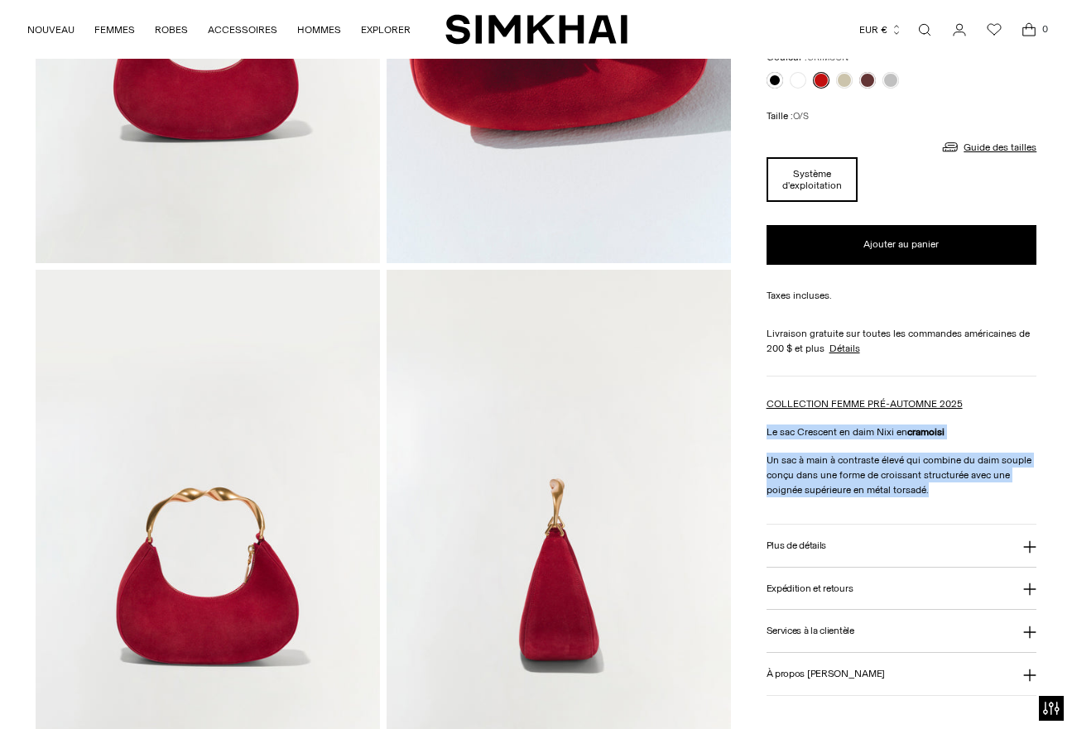
click at [786, 542] on font "Plus de détails" at bounding box center [797, 546] width 60 height 12
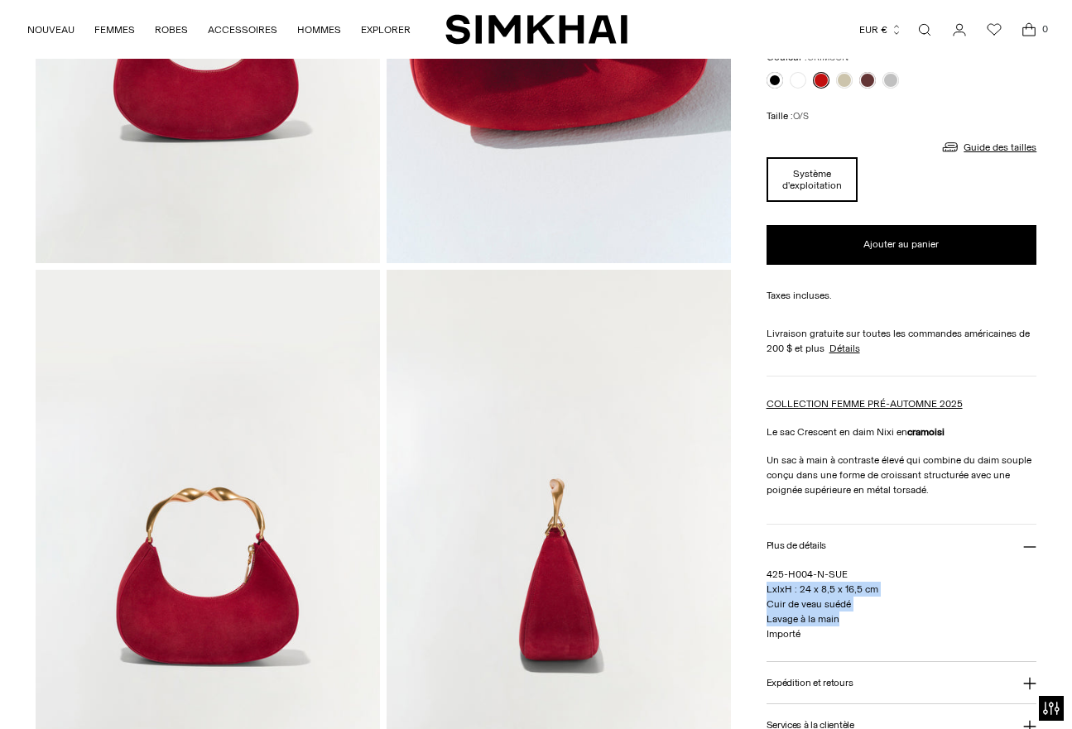
drag, startPoint x: 847, startPoint y: 619, endPoint x: 761, endPoint y: 588, distance: 91.7
click at [763, 586] on div "Home / Nixi Suede Crescent Bag Nixi Suede Crescent Bag Regular price €580 Unit …" at bounding box center [537, 527] width 1002 height 1563
drag, startPoint x: 767, startPoint y: 589, endPoint x: 853, endPoint y: 614, distance: 88.8
click at [853, 614] on p "425-H004-N-SUE LxlxH : 24 x 8,5 x 16,5 cm Cuir de veau suédé Lavage à la main I…" at bounding box center [902, 604] width 271 height 75
copy span "LxlxH : 24 x 8,5 x 16,5 cm Cuir de veau suédé Lavage à la main"
